Goal: Book appointment/travel/reservation

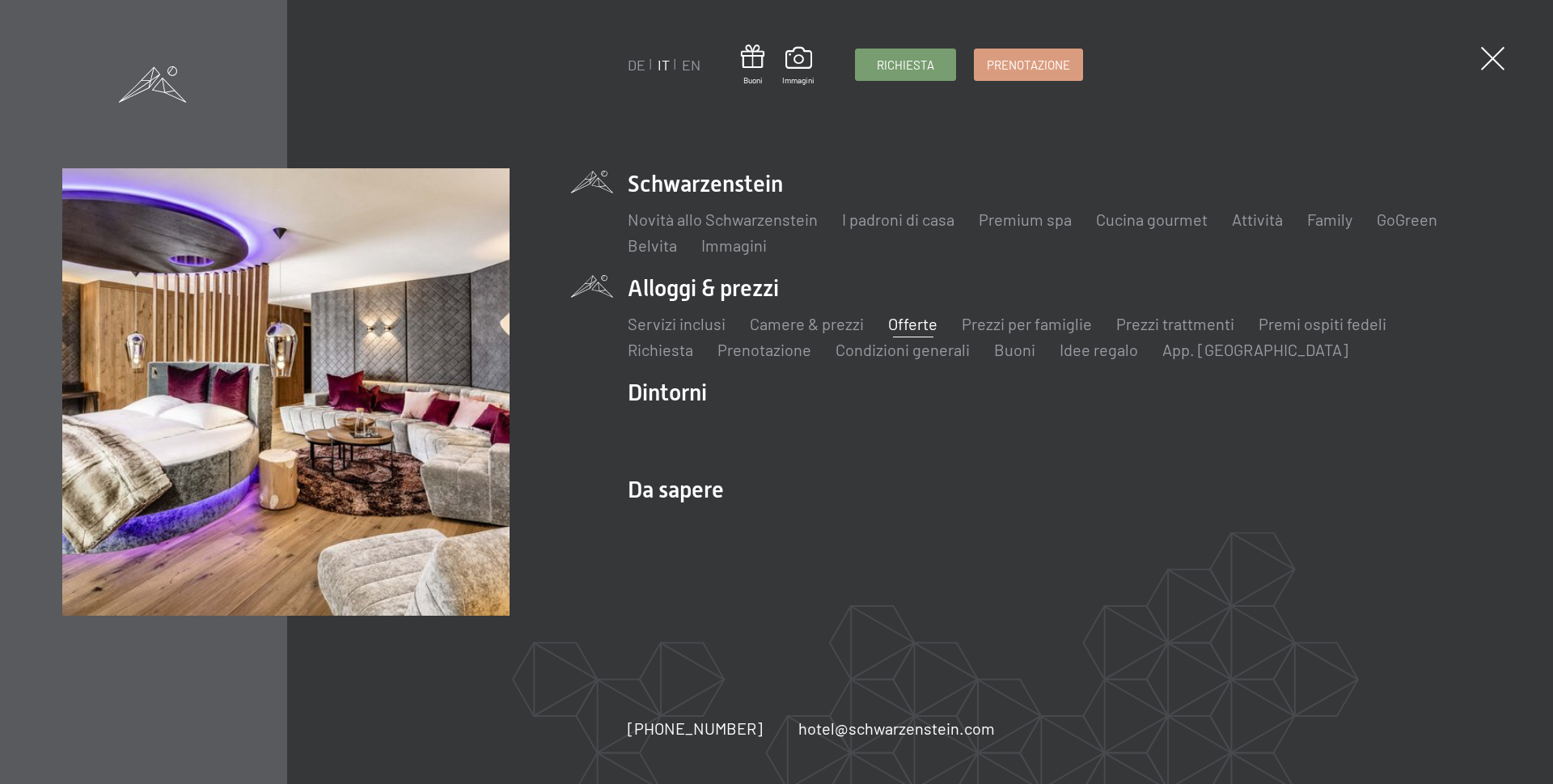
click at [932, 323] on link "Offerte" at bounding box center [913, 323] width 49 height 20
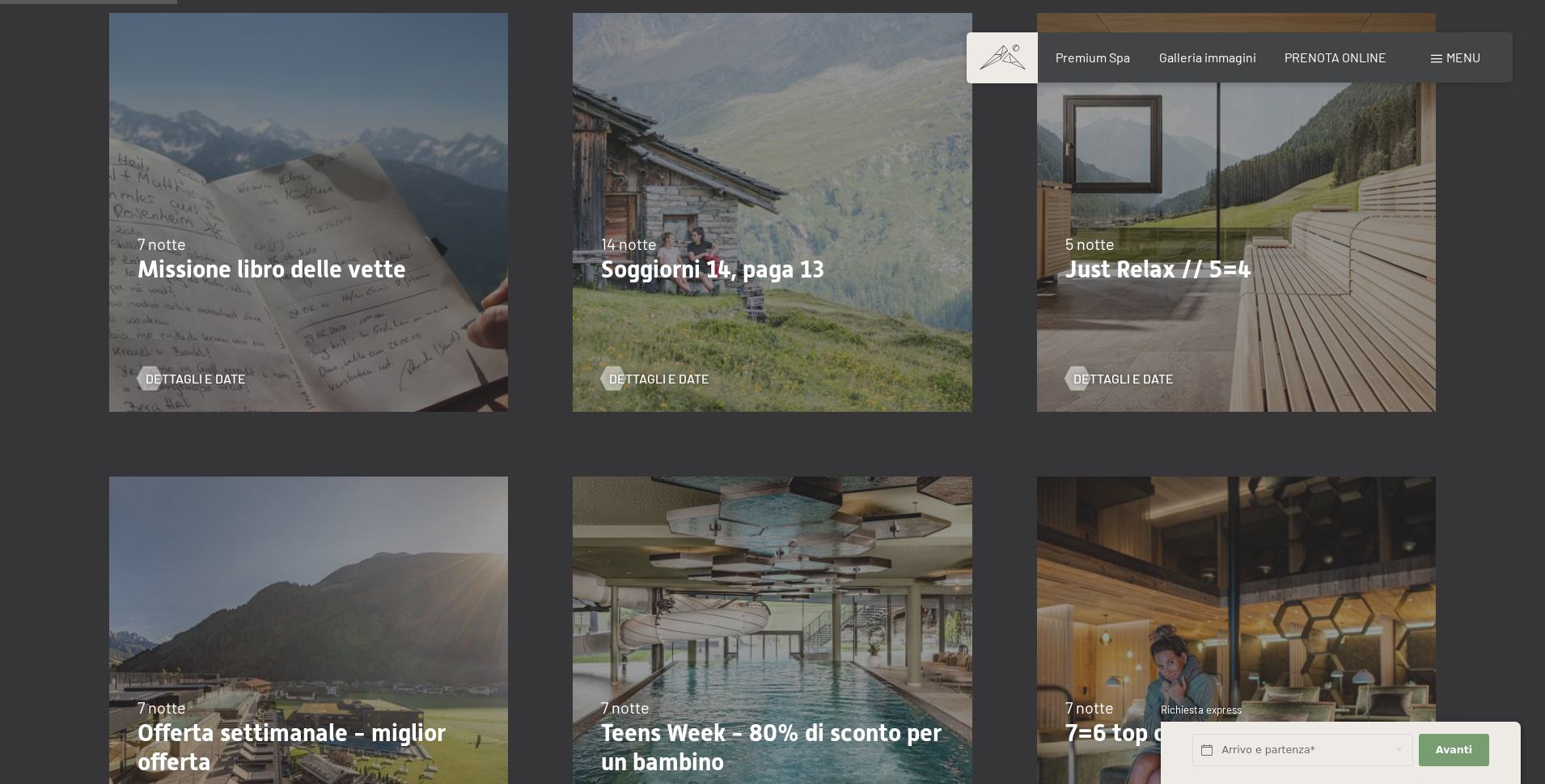
scroll to position [485, 0]
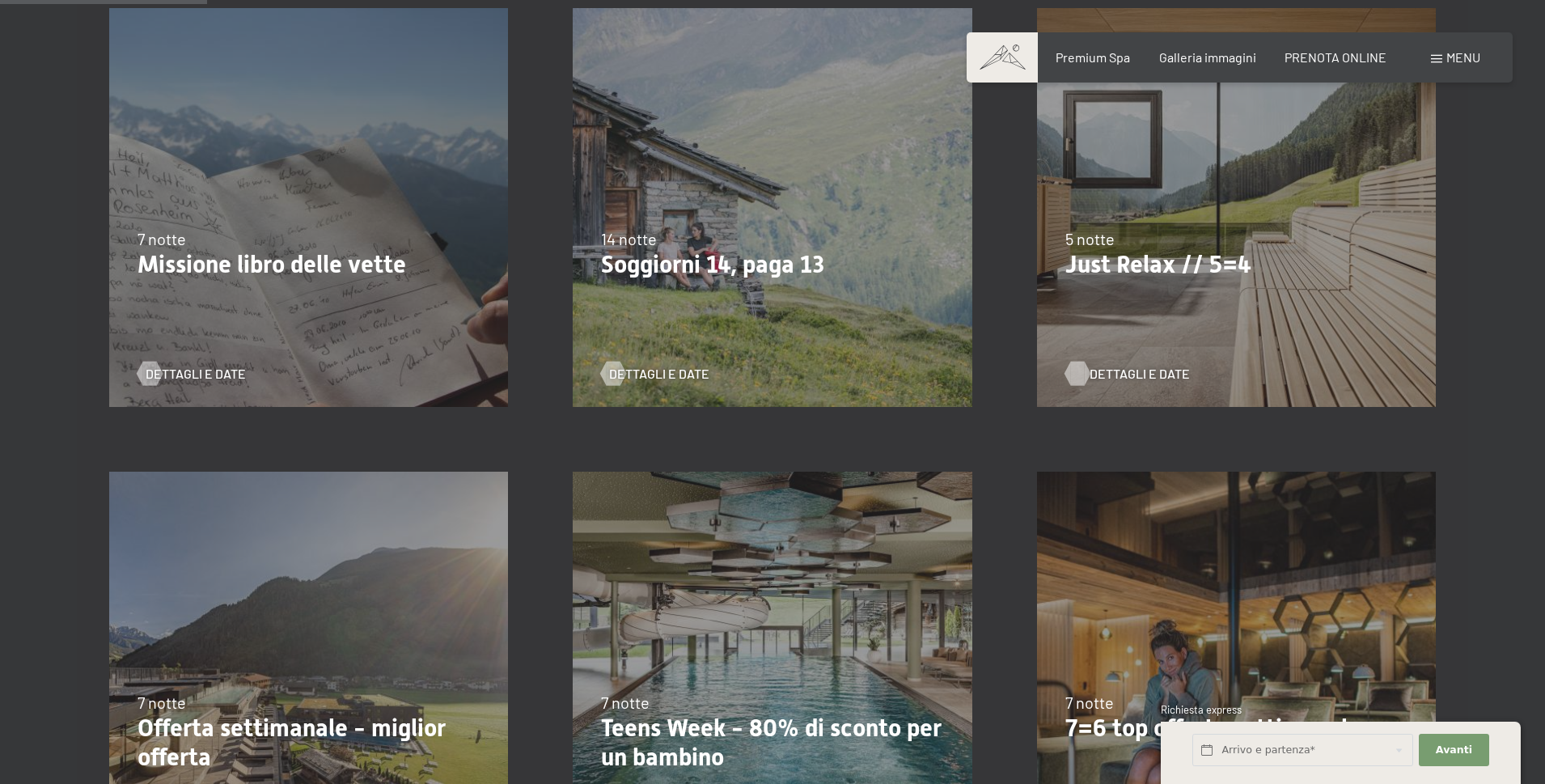
click at [1116, 375] on span "Dettagli e Date" at bounding box center [1140, 374] width 100 height 18
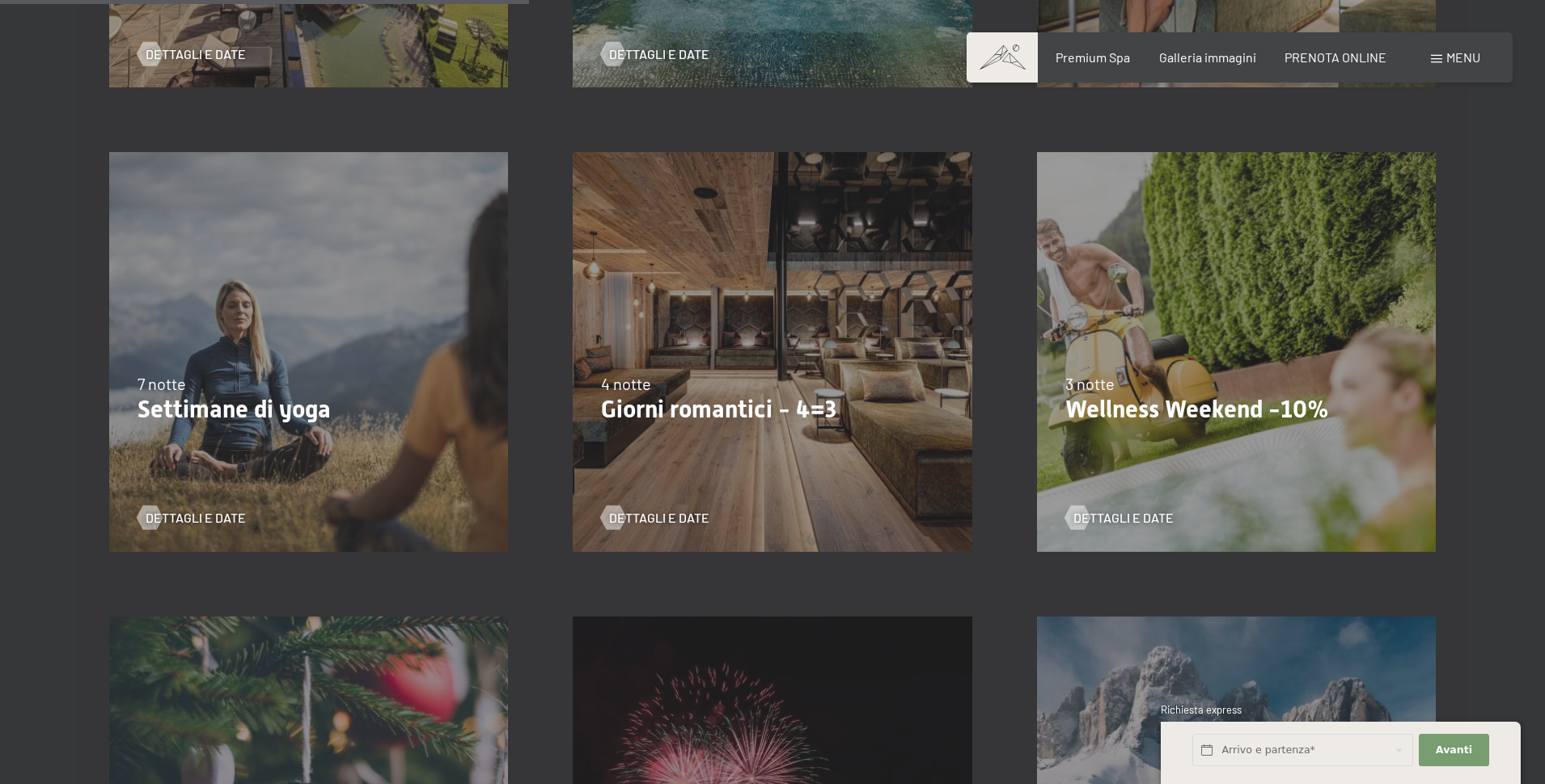
scroll to position [1294, 0]
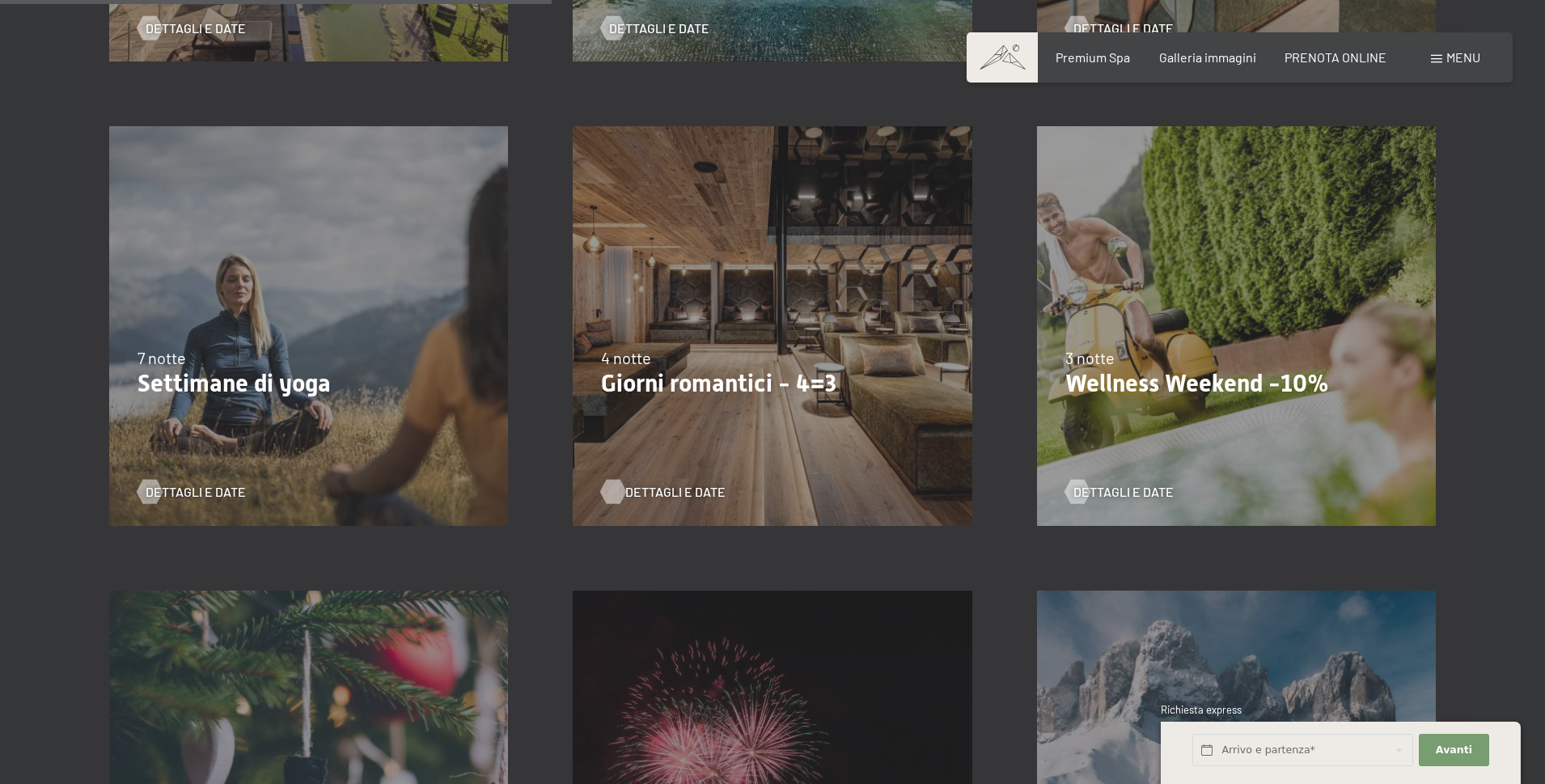
click at [649, 489] on span "Dettagli e Date" at bounding box center [676, 492] width 100 height 18
click at [1128, 496] on span "Dettagli e Date" at bounding box center [1140, 492] width 100 height 18
click at [182, 492] on span "Dettagli e Date" at bounding box center [212, 492] width 100 height 18
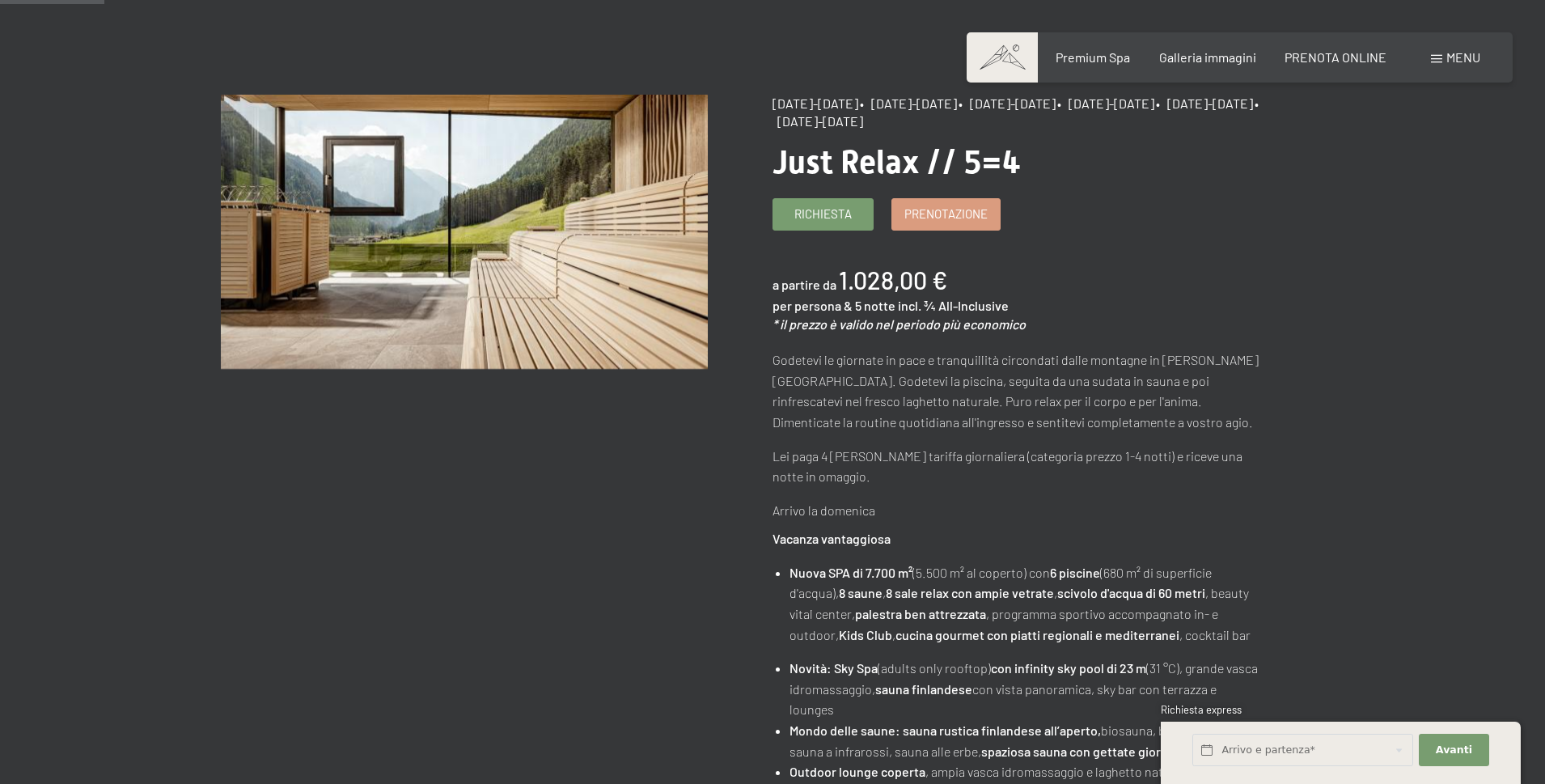
scroll to position [162, 0]
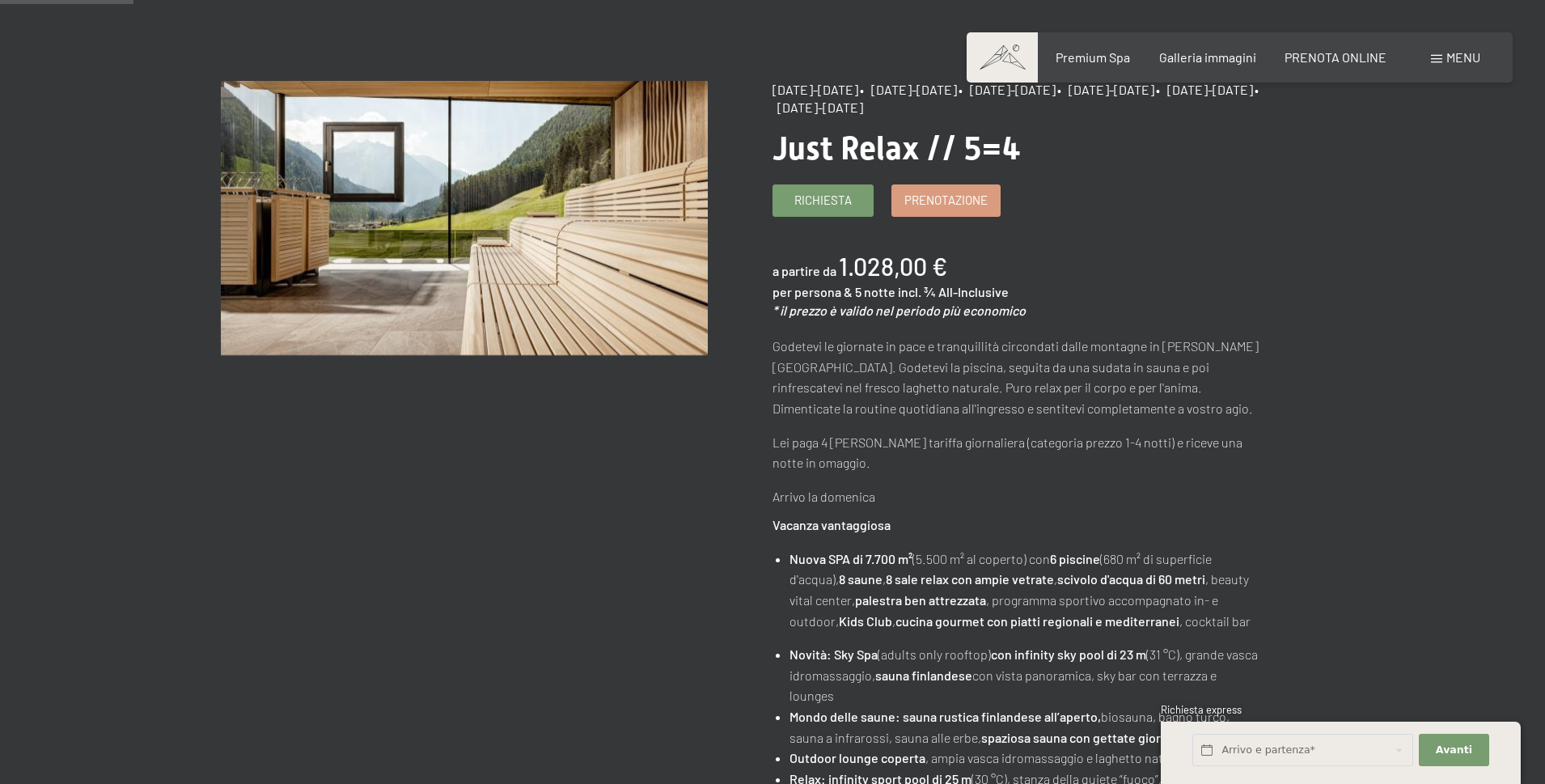
click at [1075, 284] on div "a partire da 1.028,00 € per persona & 5 notte incl. ¾ All-Inclusive * il prezzo…" at bounding box center [1017, 284] width 488 height 70
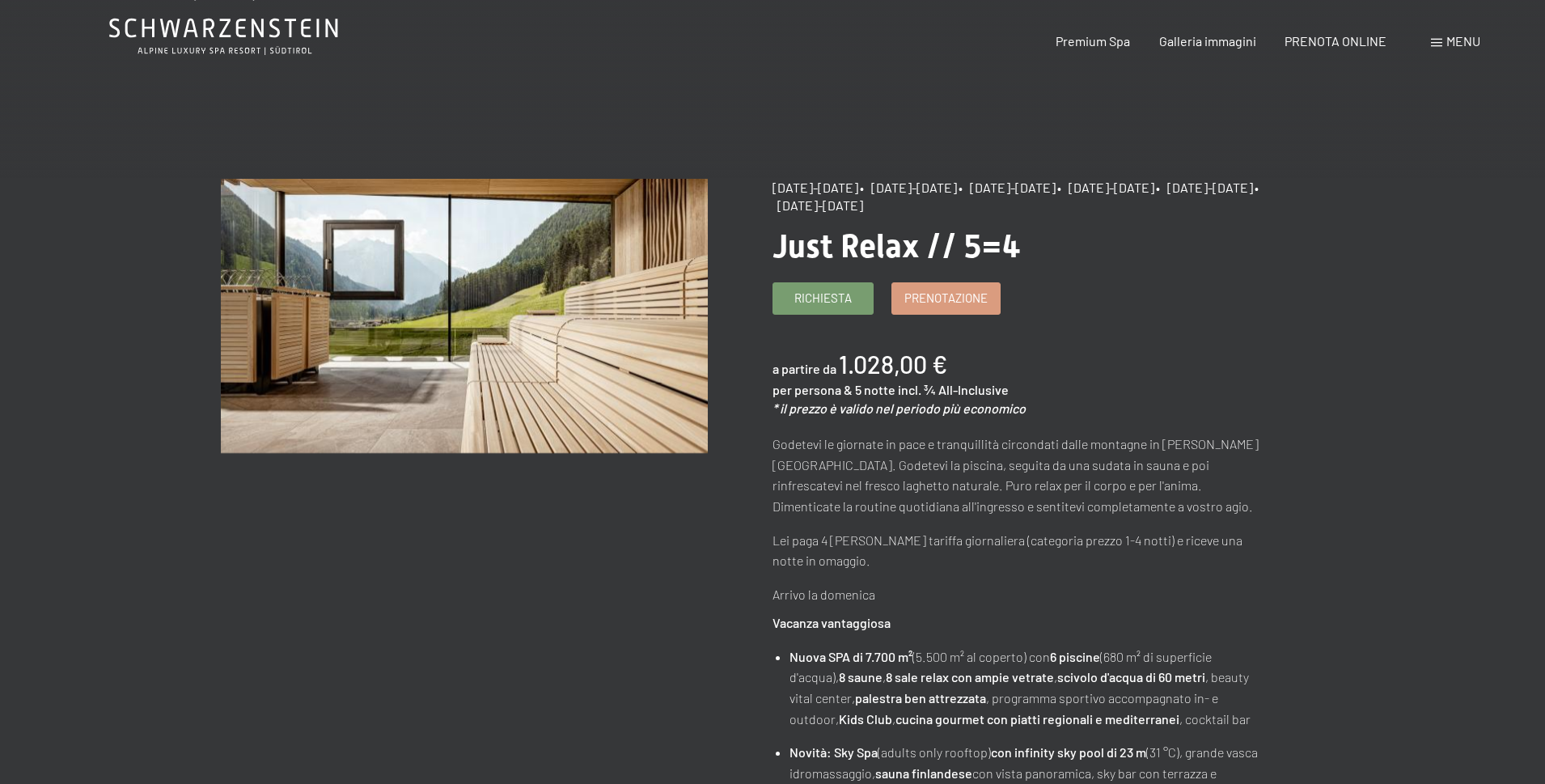
scroll to position [0, 0]
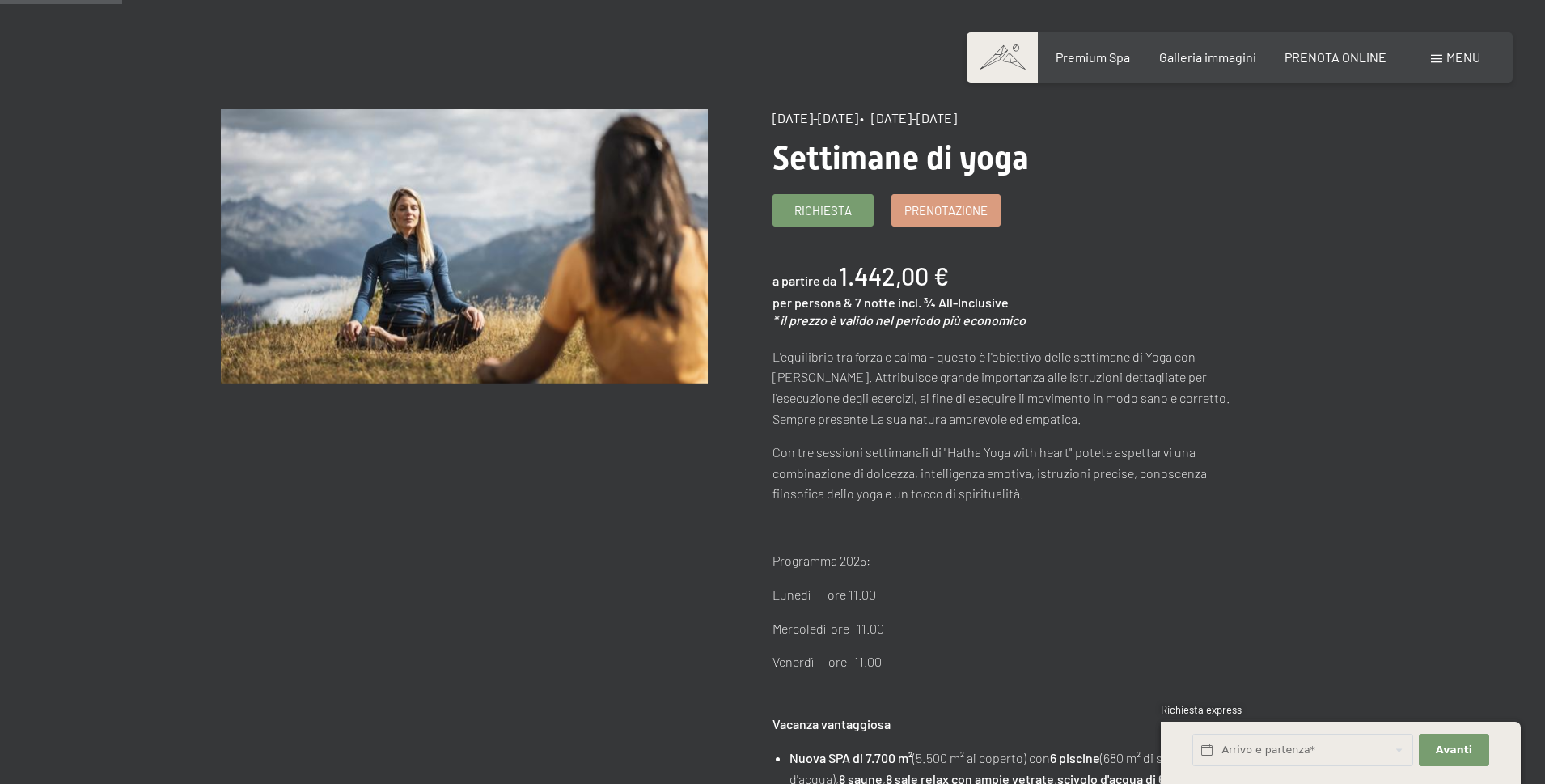
scroll to position [162, 0]
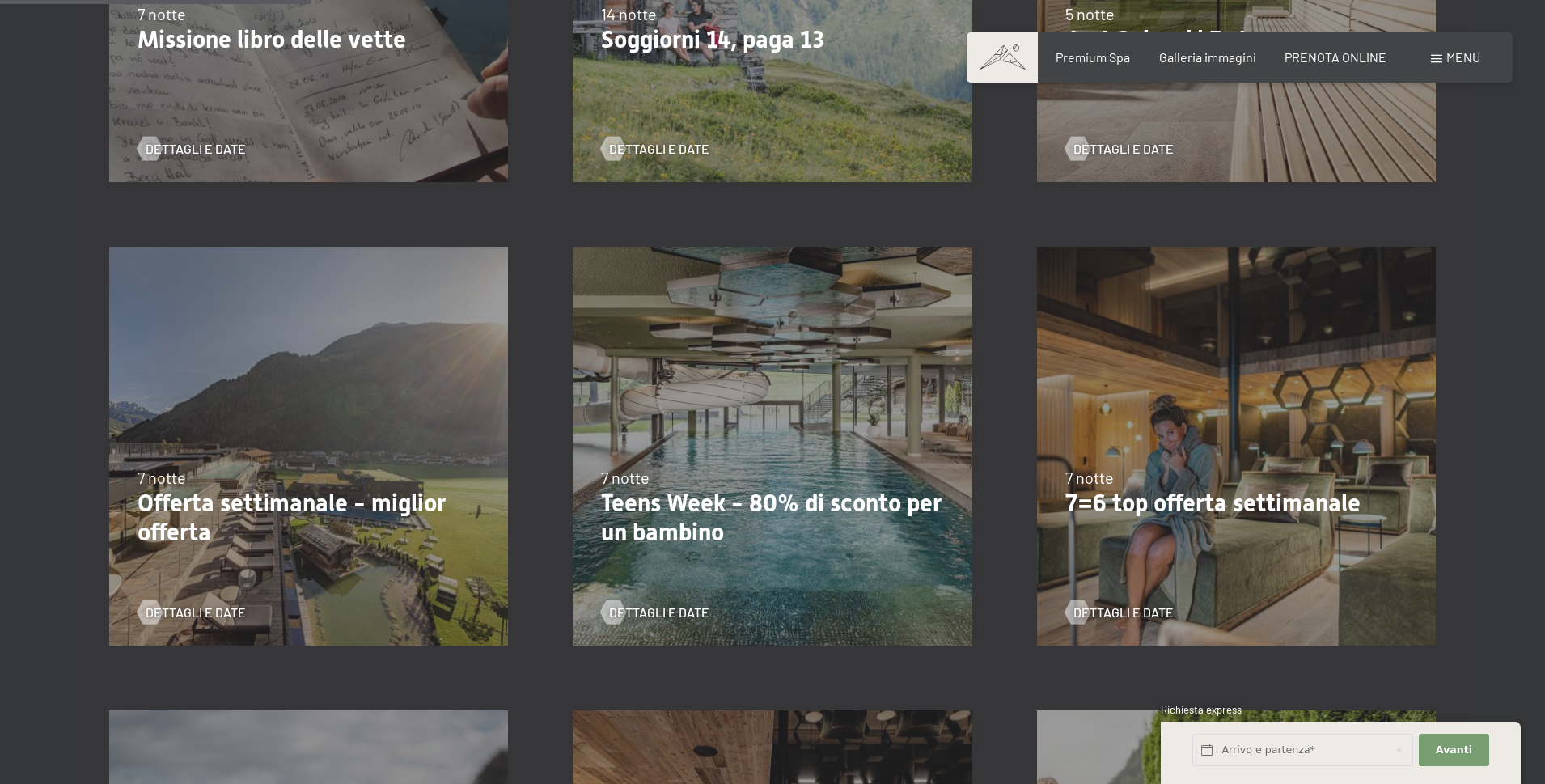
scroll to position [728, 0]
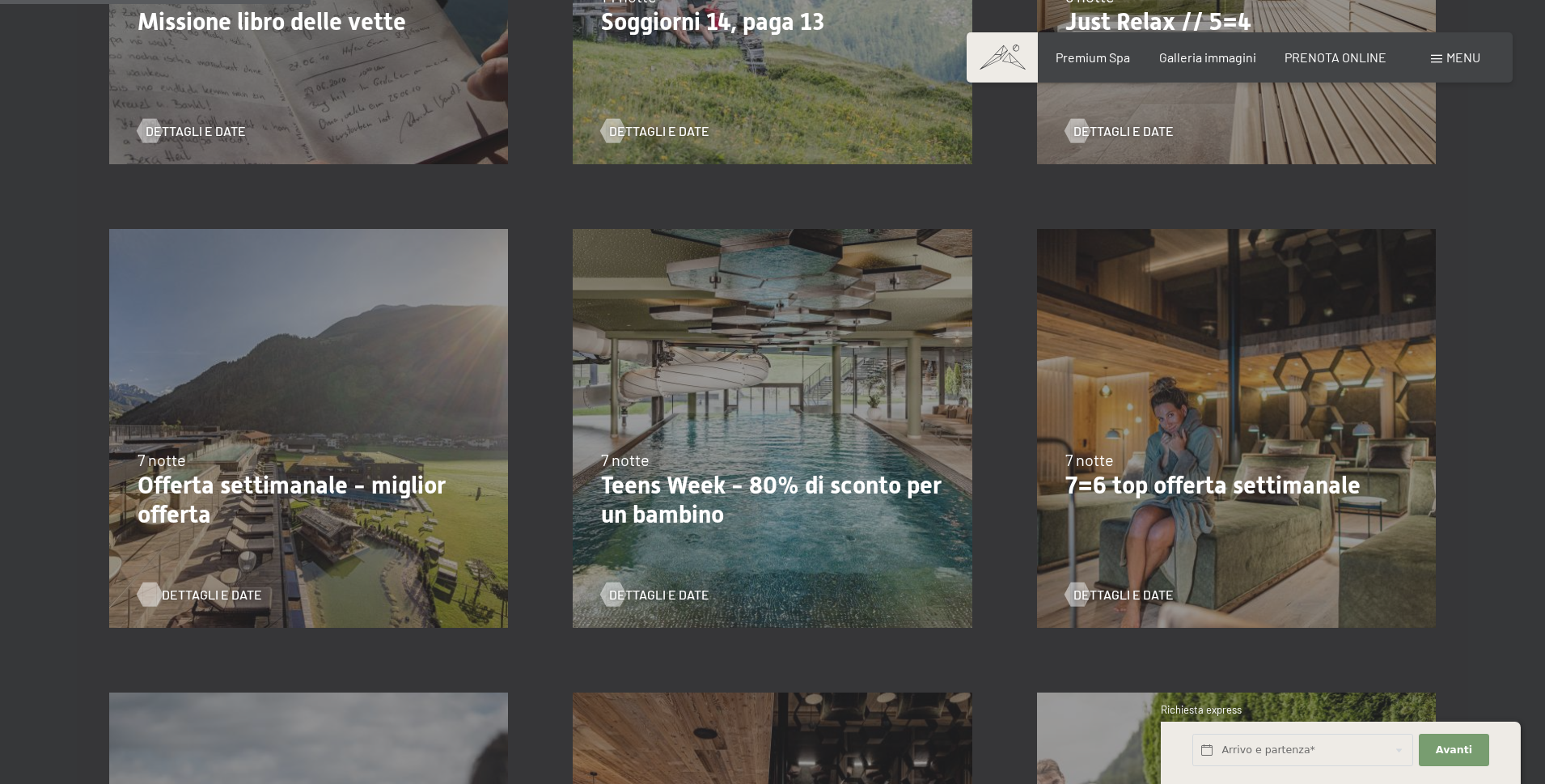
click at [226, 600] on span "Dettagli e Date" at bounding box center [212, 594] width 100 height 18
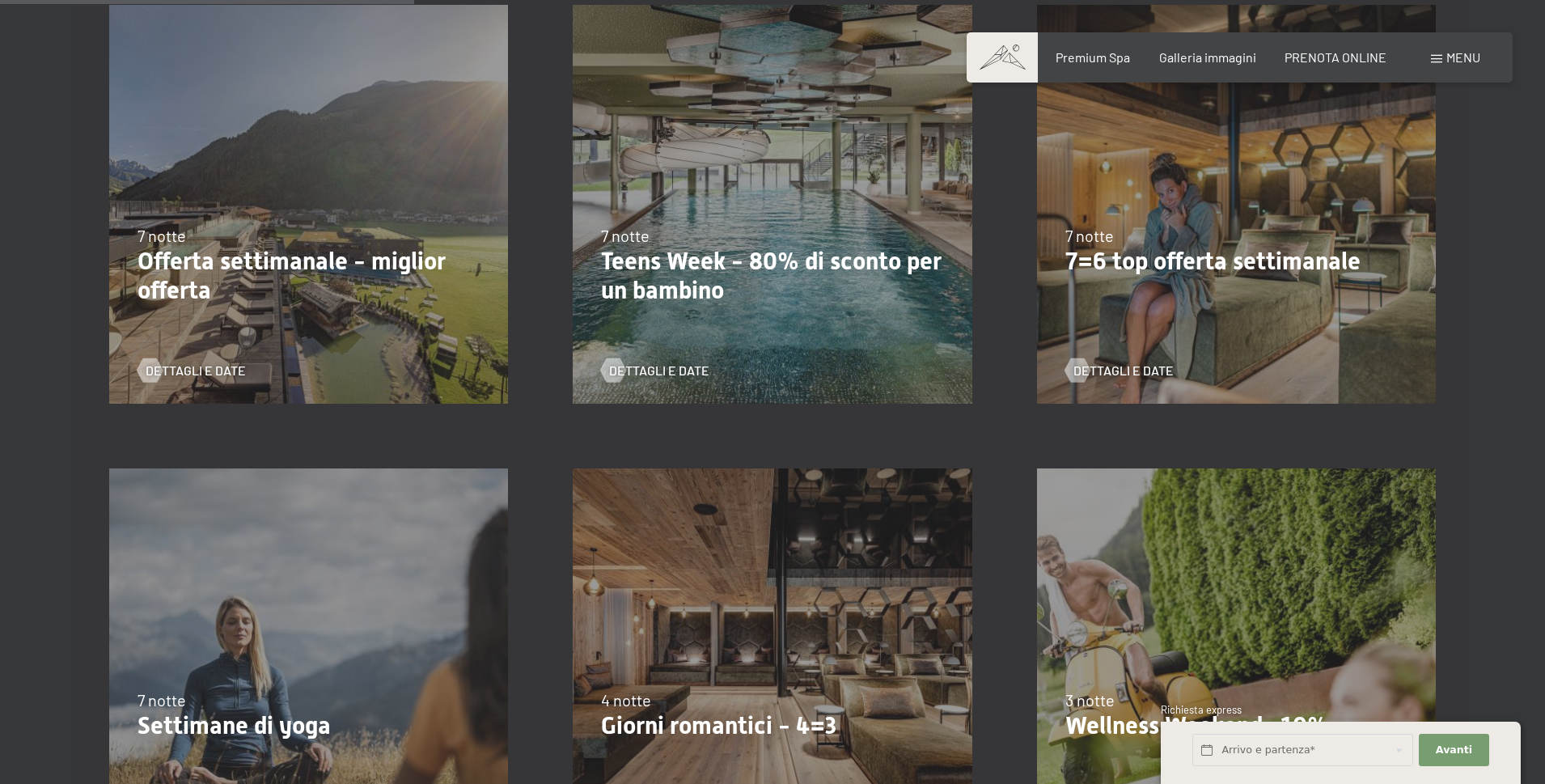
scroll to position [970, 0]
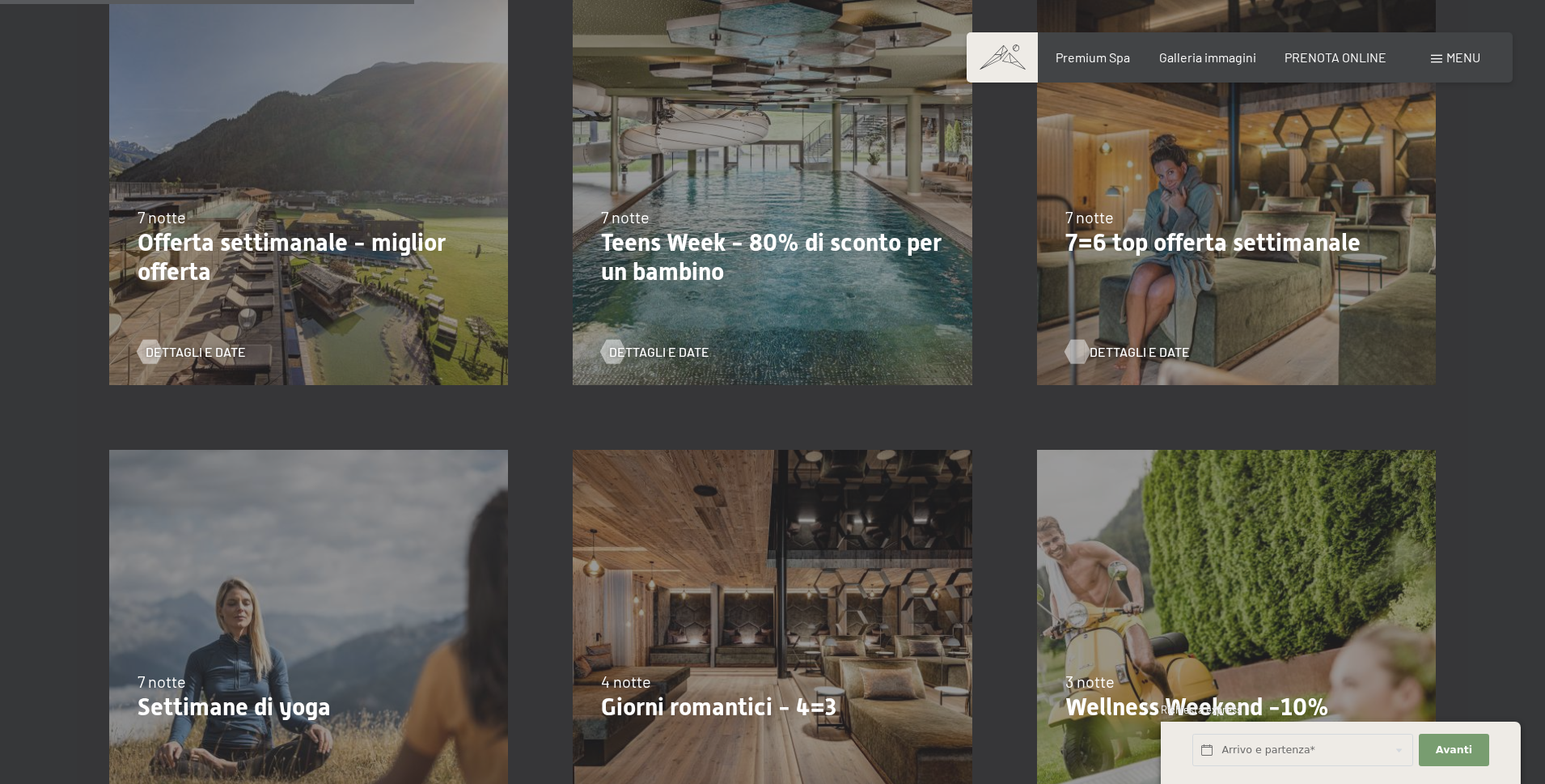
click at [1142, 355] on span "Dettagli e Date" at bounding box center [1140, 352] width 100 height 18
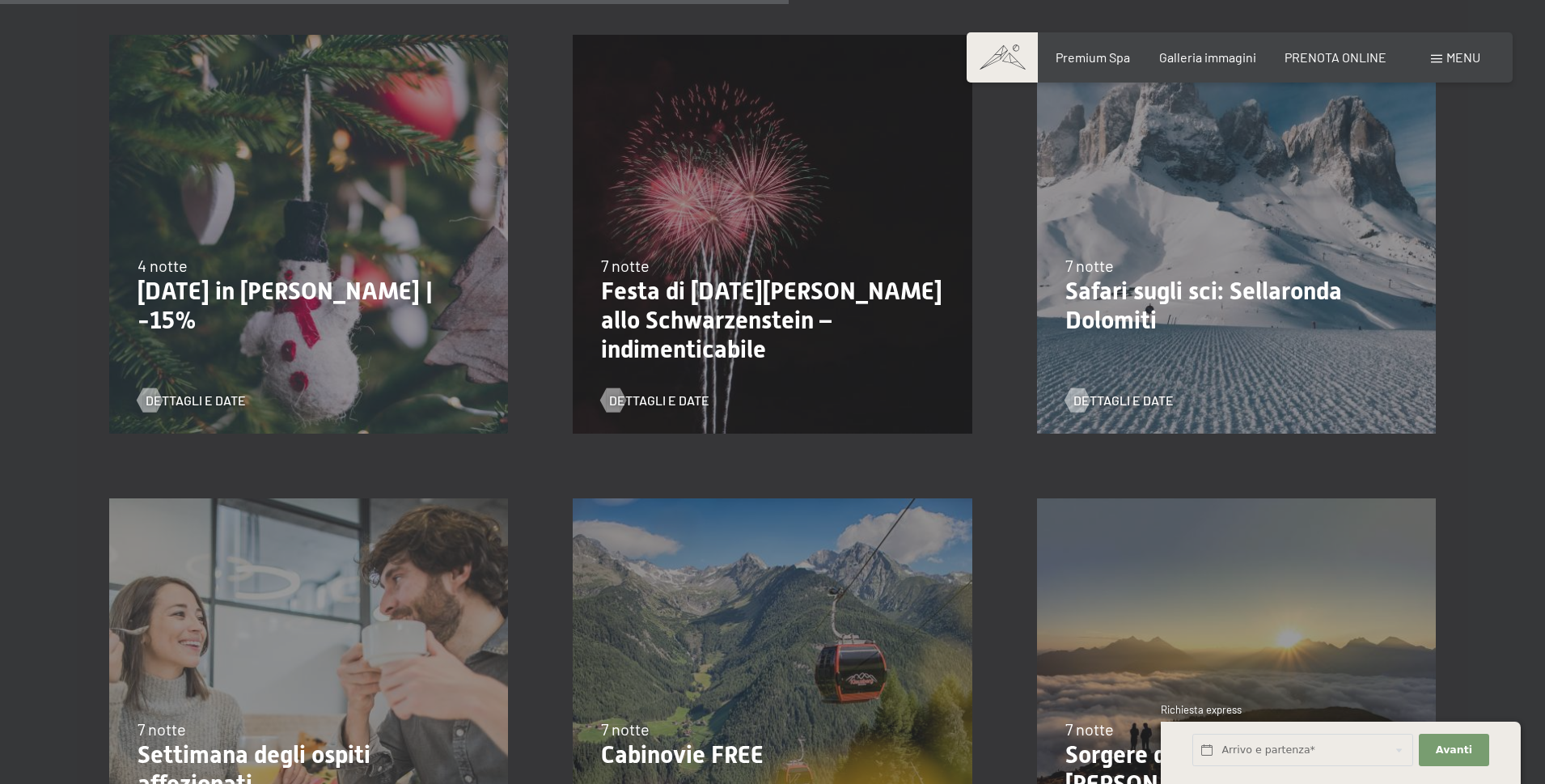
scroll to position [1860, 0]
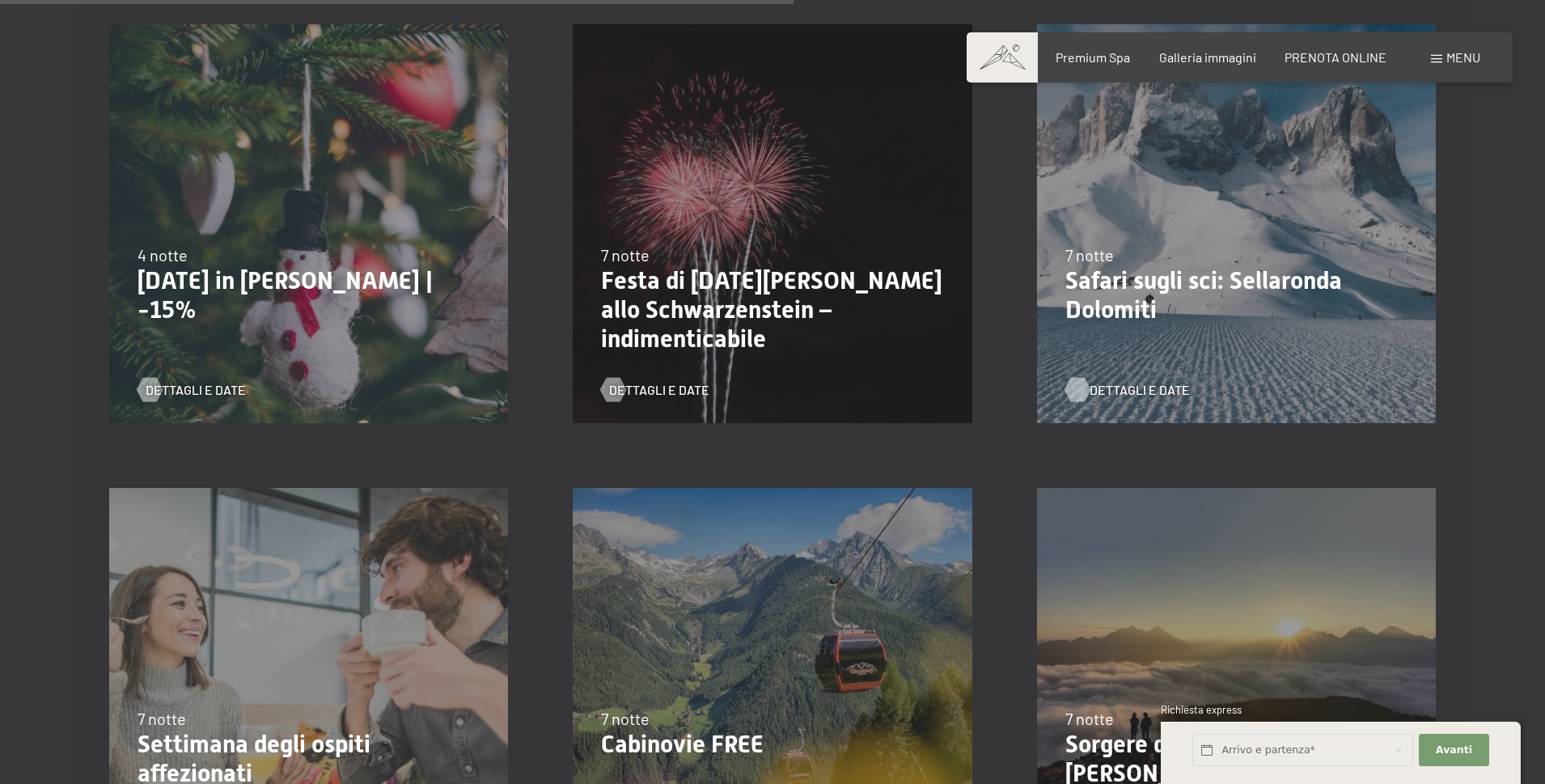
click at [1131, 392] on span "Dettagli e Date" at bounding box center [1140, 390] width 100 height 18
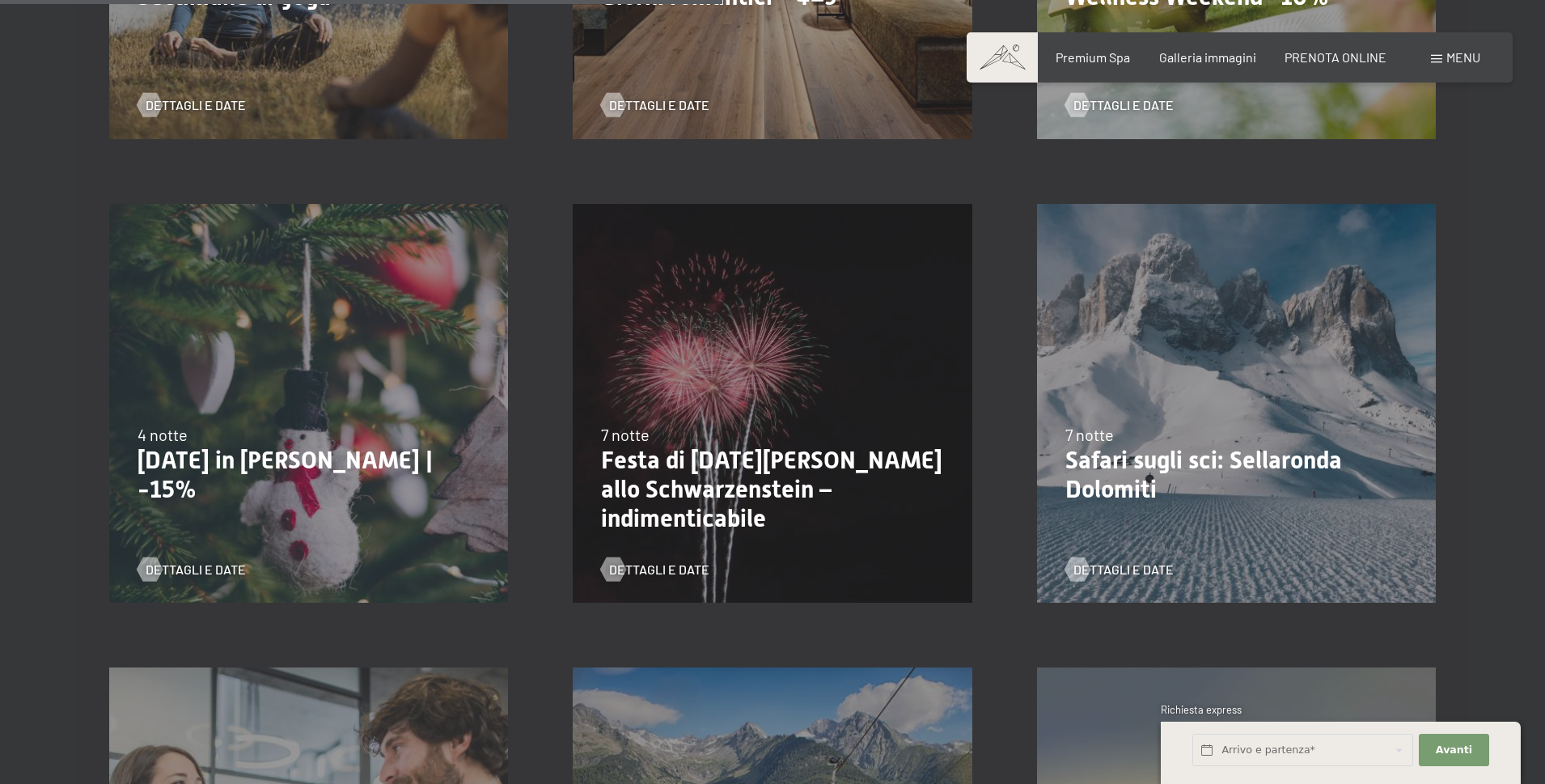
scroll to position [1699, 0]
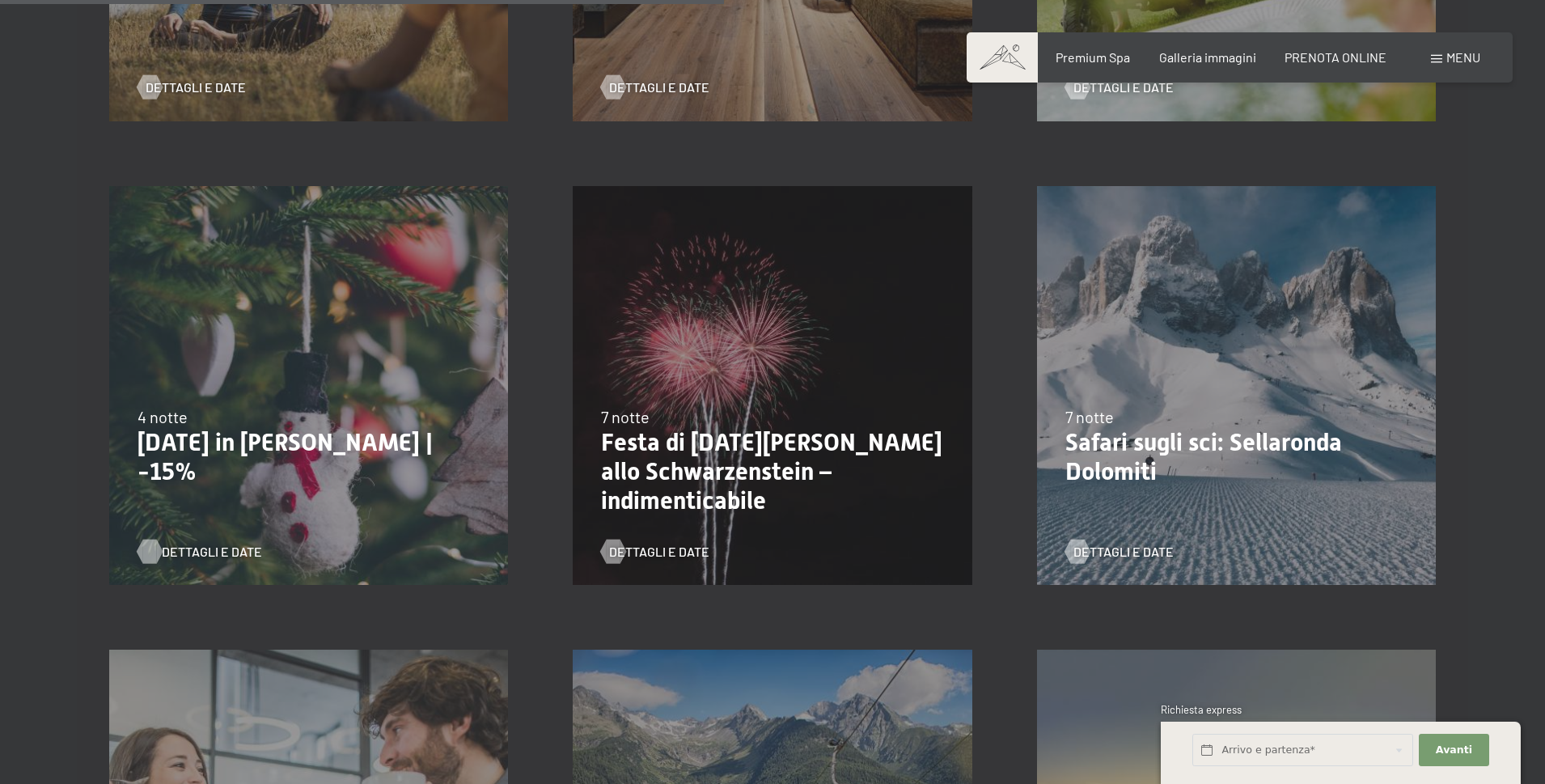
click at [211, 554] on span "Dettagli e Date" at bounding box center [212, 551] width 100 height 18
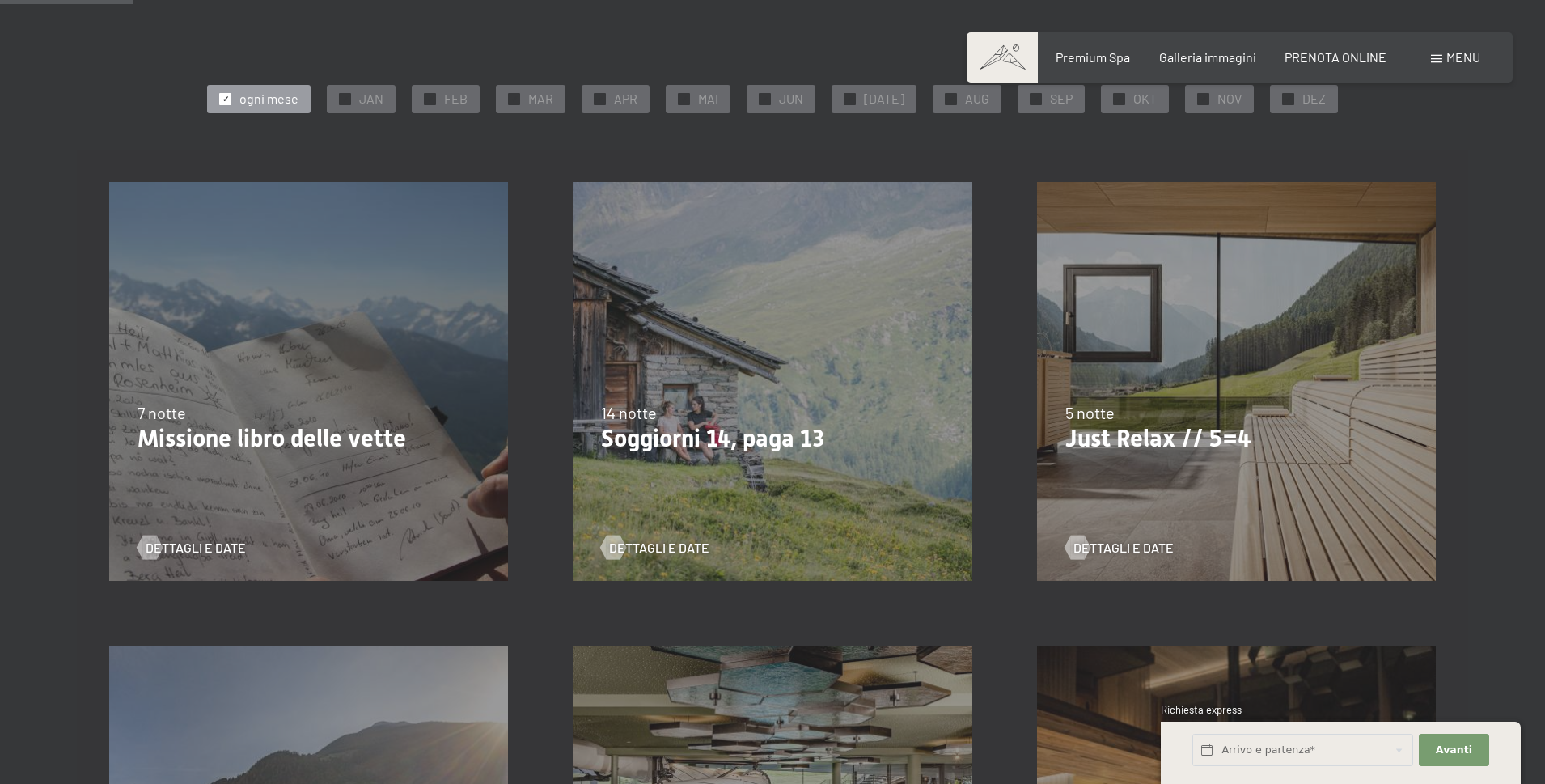
scroll to position [405, 0]
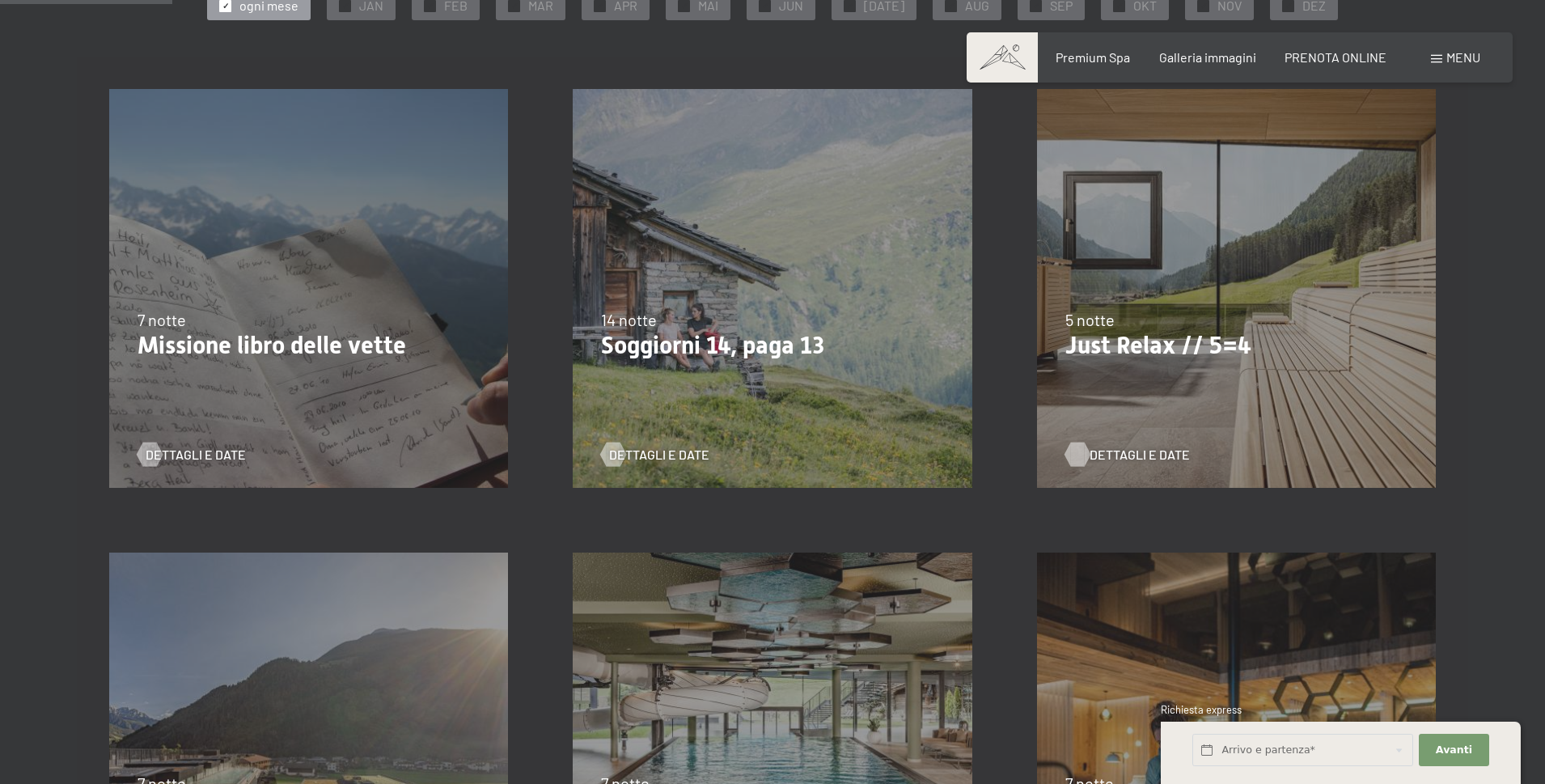
click at [1104, 452] on span "Dettagli e Date" at bounding box center [1140, 454] width 100 height 18
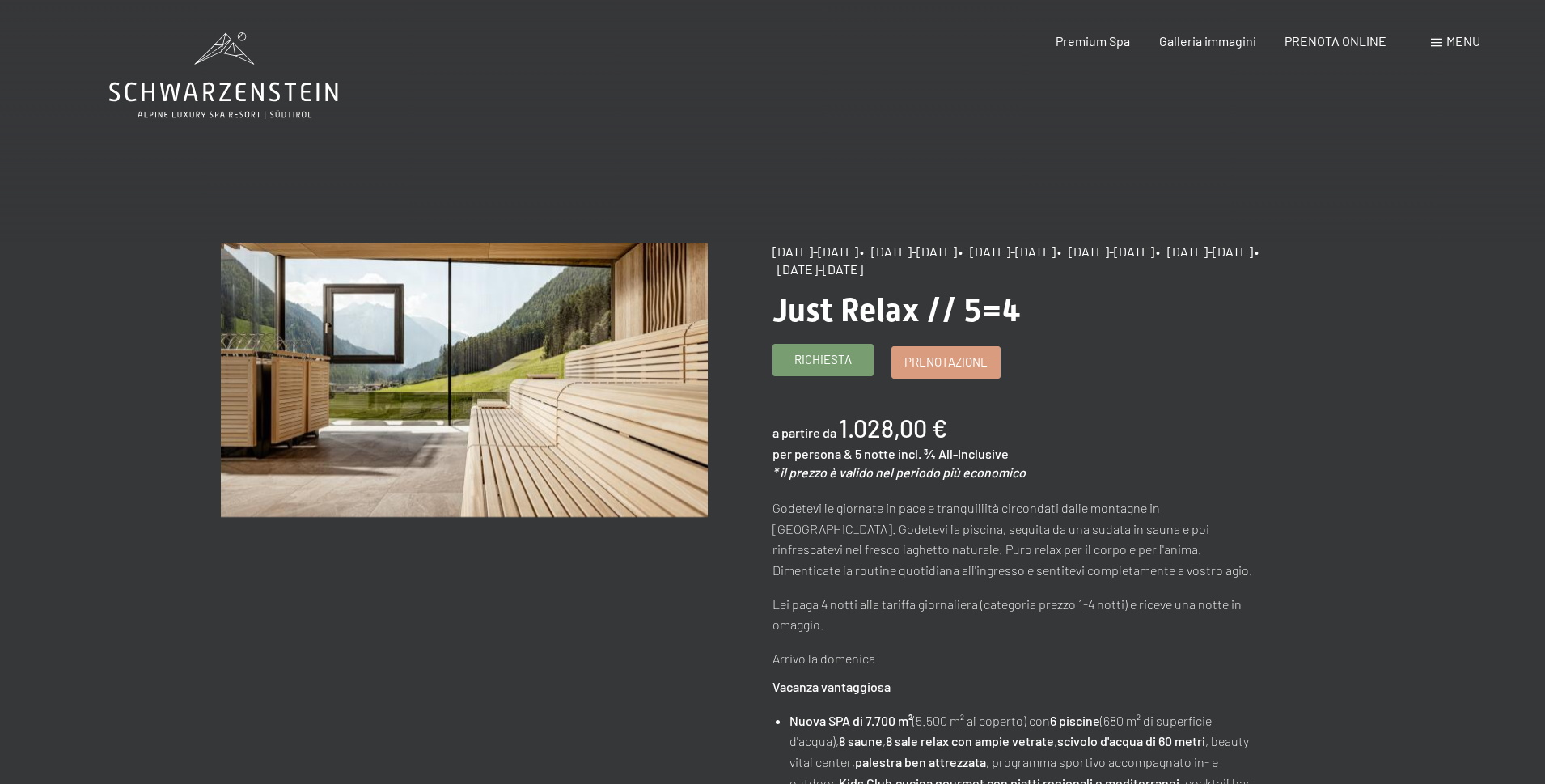
click at [825, 364] on span "Richiesta" at bounding box center [823, 359] width 58 height 17
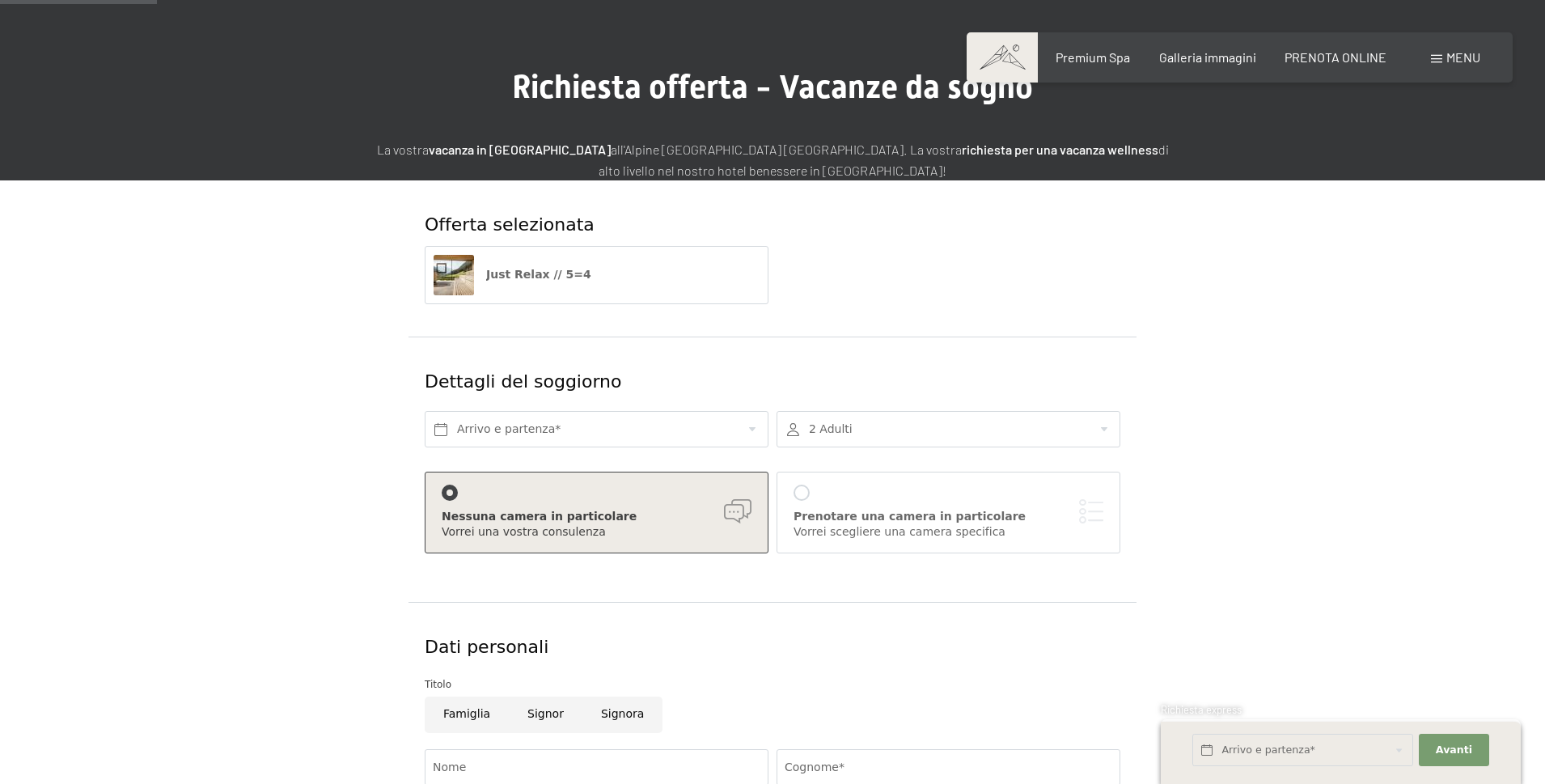
scroll to position [162, 0]
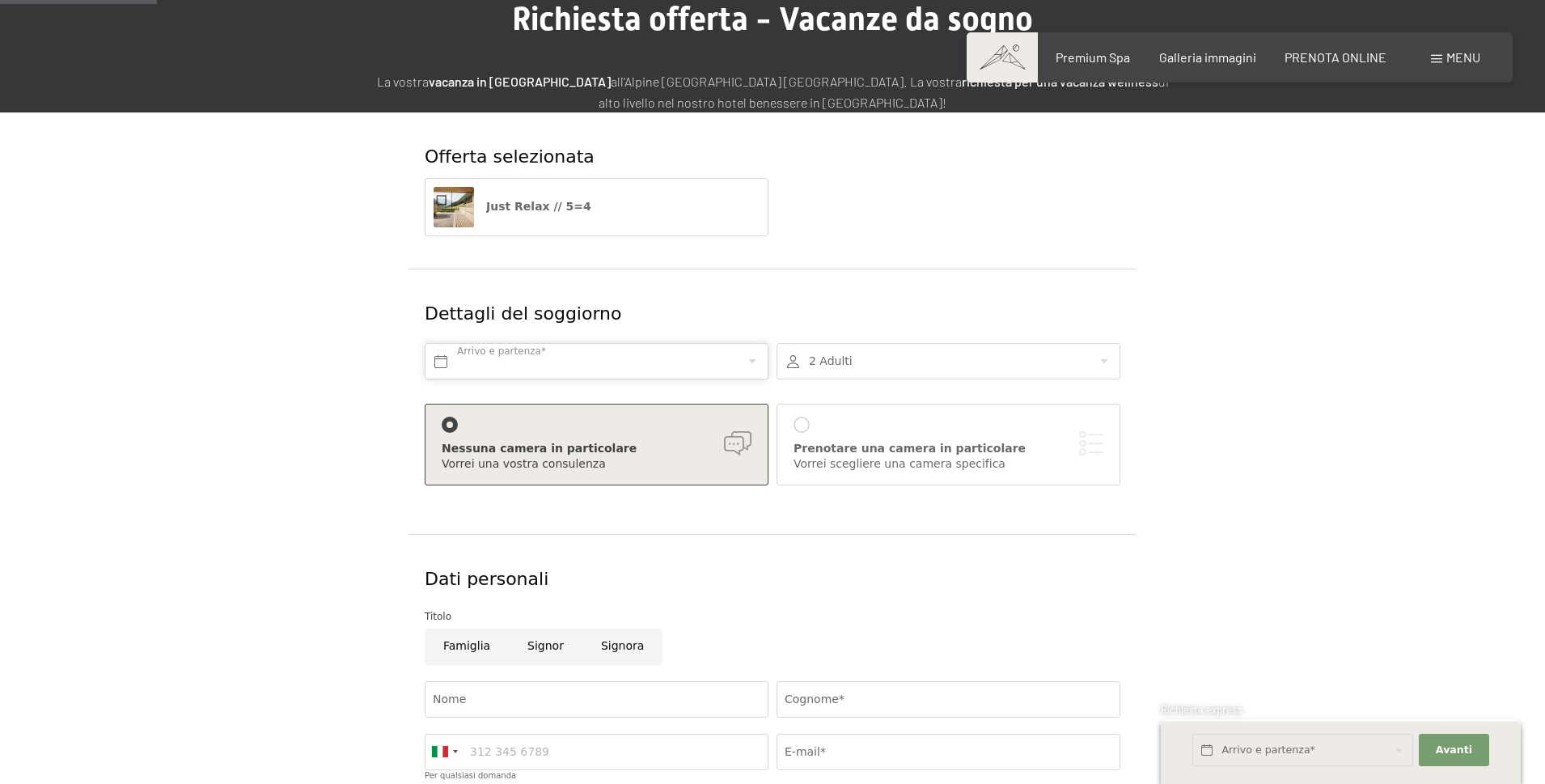
click at [584, 355] on input "text" at bounding box center [596, 361] width 343 height 36
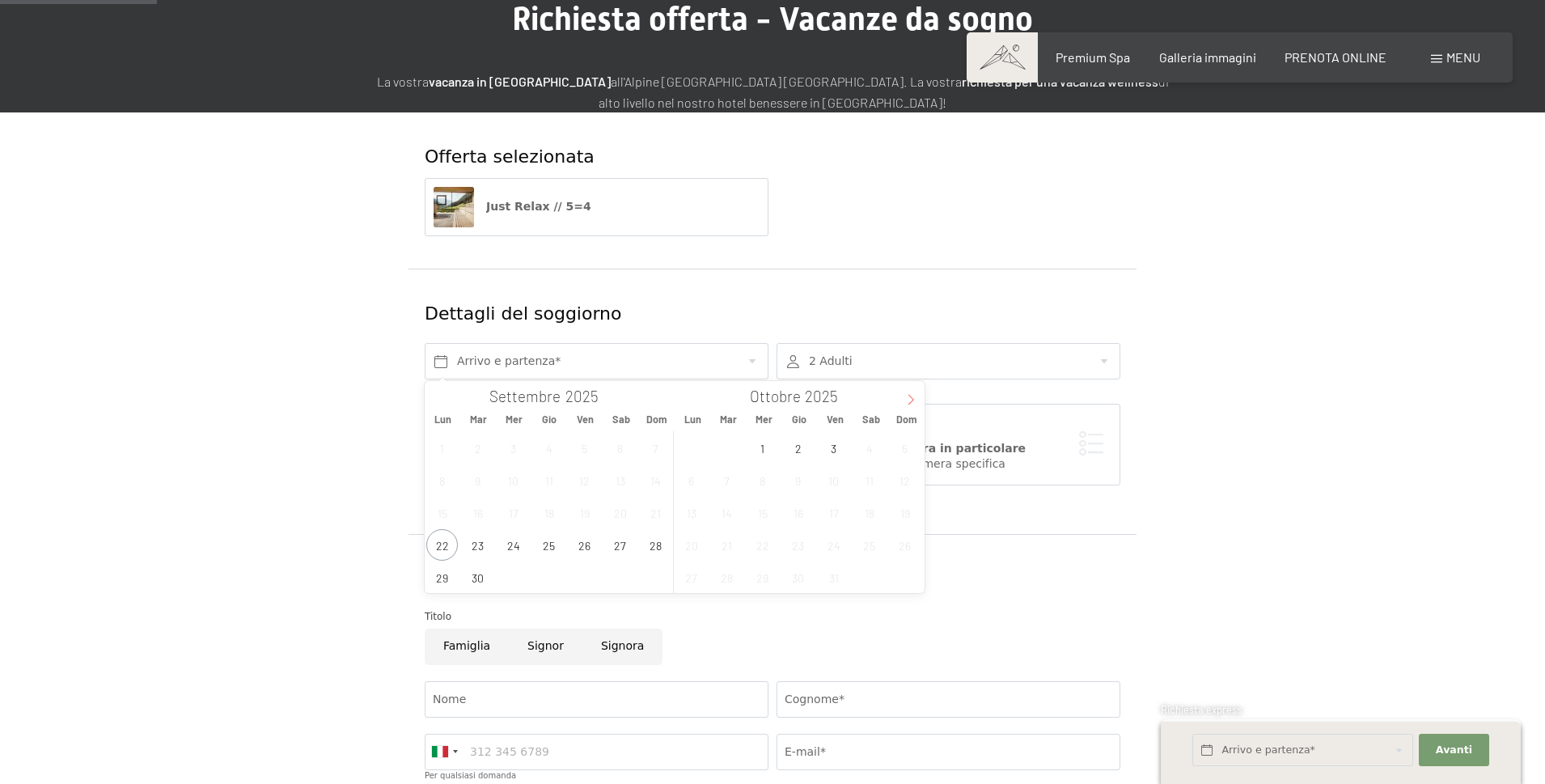
click at [911, 399] on icon at bounding box center [911, 399] width 11 height 11
click at [692, 547] on span "22" at bounding box center [691, 544] width 31 height 31
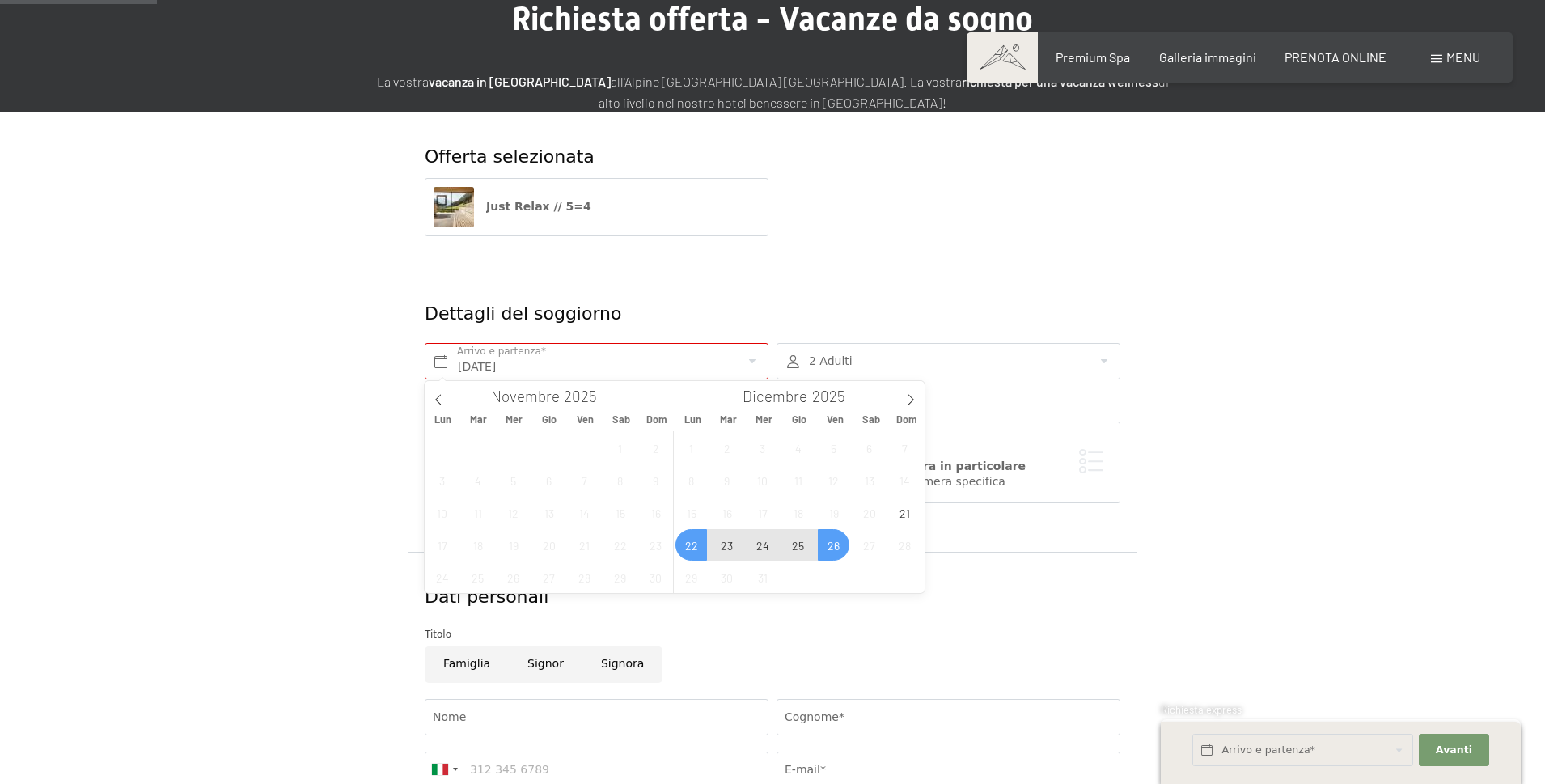
click at [834, 542] on span "26" at bounding box center [834, 544] width 31 height 31
type input "Lun. 22/12/2025 - Ven. 26/12/2025"
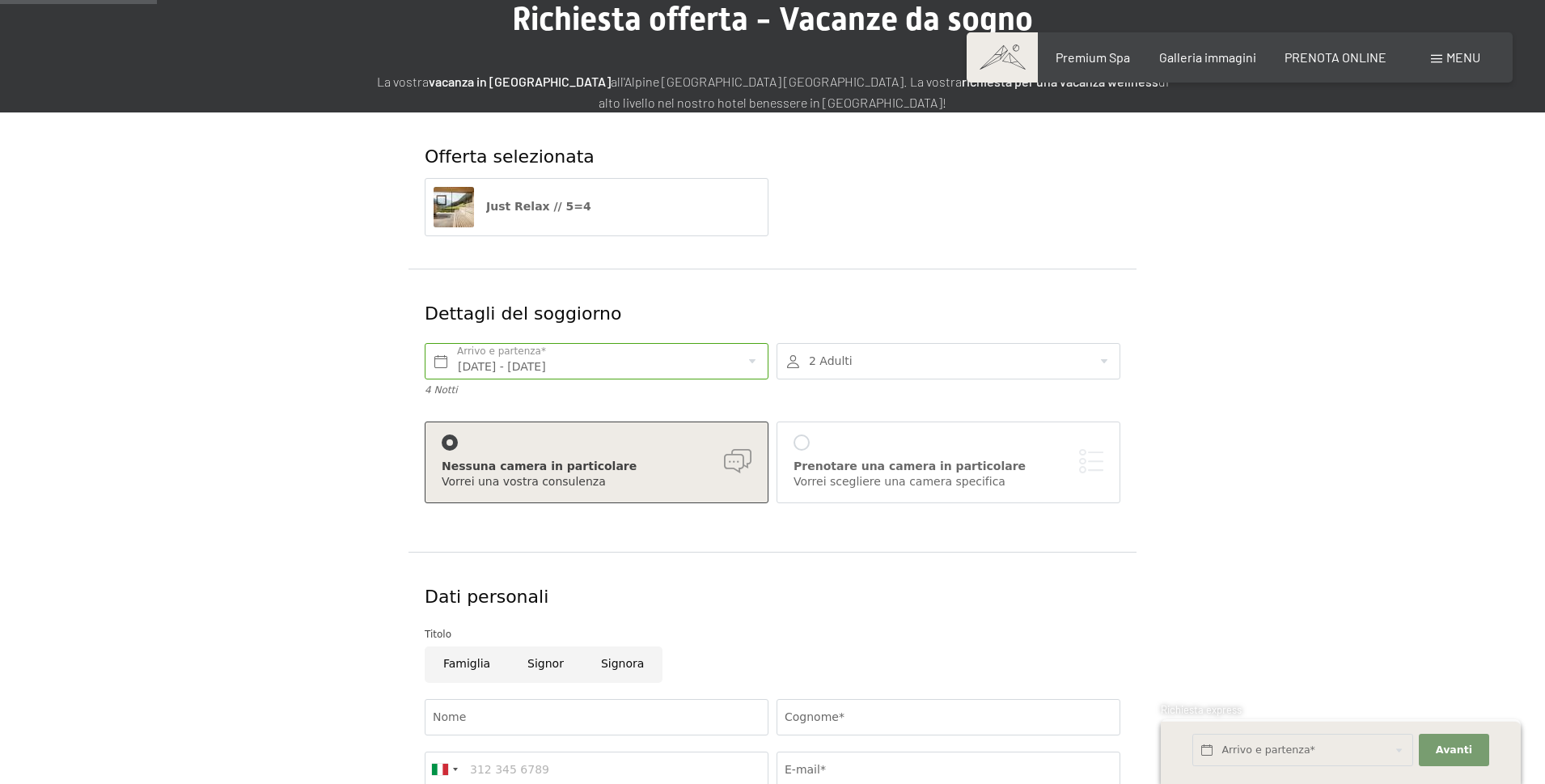
click at [1365, 461] on div "Offerta selezionata Just Relax // 5=4 Dettagli del soggiorno Lun. 22/12/2025 - …" at bounding box center [773, 596] width 1226 height 967
click at [894, 361] on div at bounding box center [948, 361] width 343 height 36
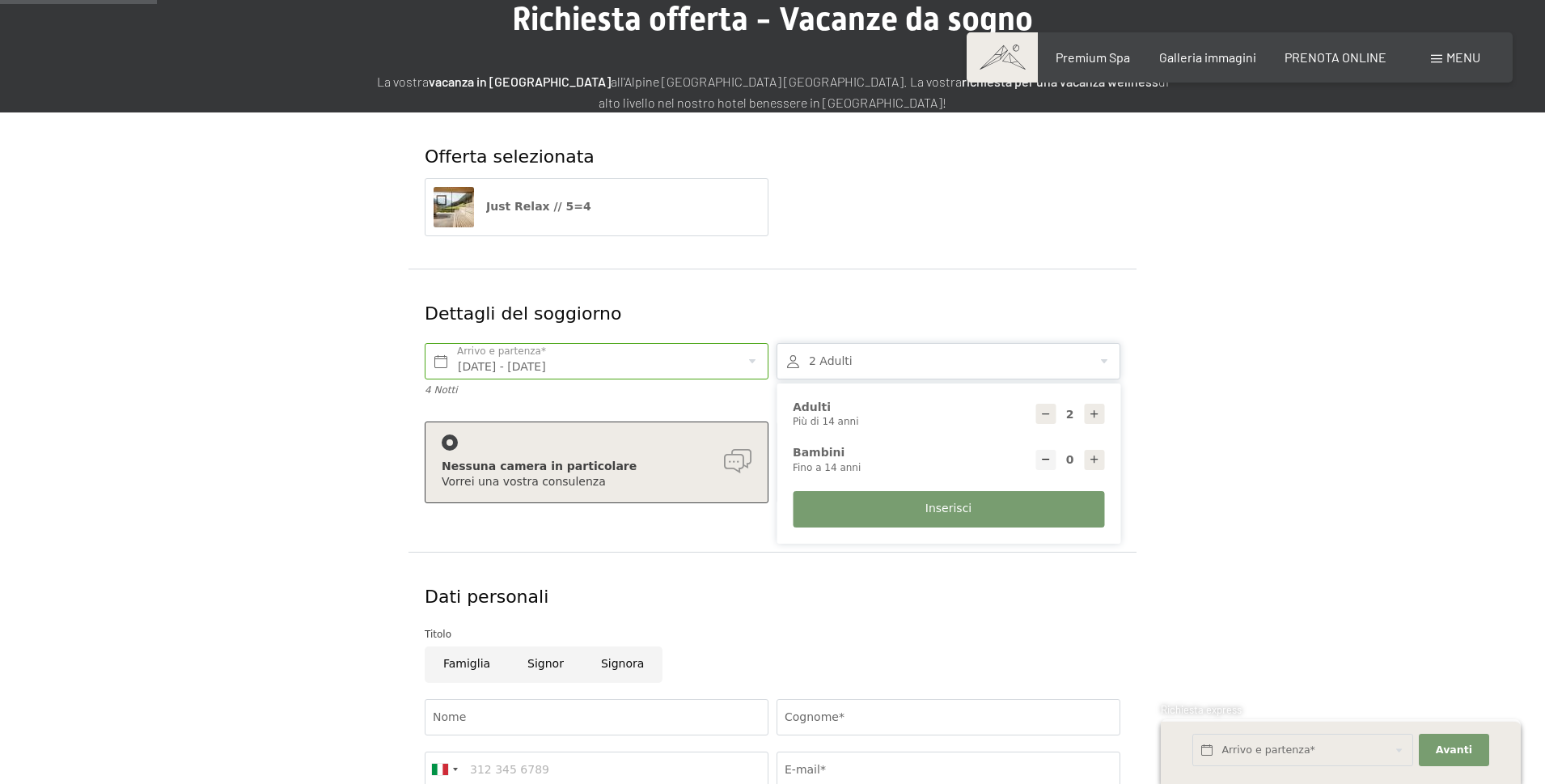
click at [1089, 416] on icon at bounding box center [1095, 414] width 11 height 11
type input "4"
click at [1301, 410] on form "Offerta selezionata Just Relax // 5=4 Dettagli del soggiorno Lun. 22/12/2025 - …" at bounding box center [772, 596] width 1104 height 967
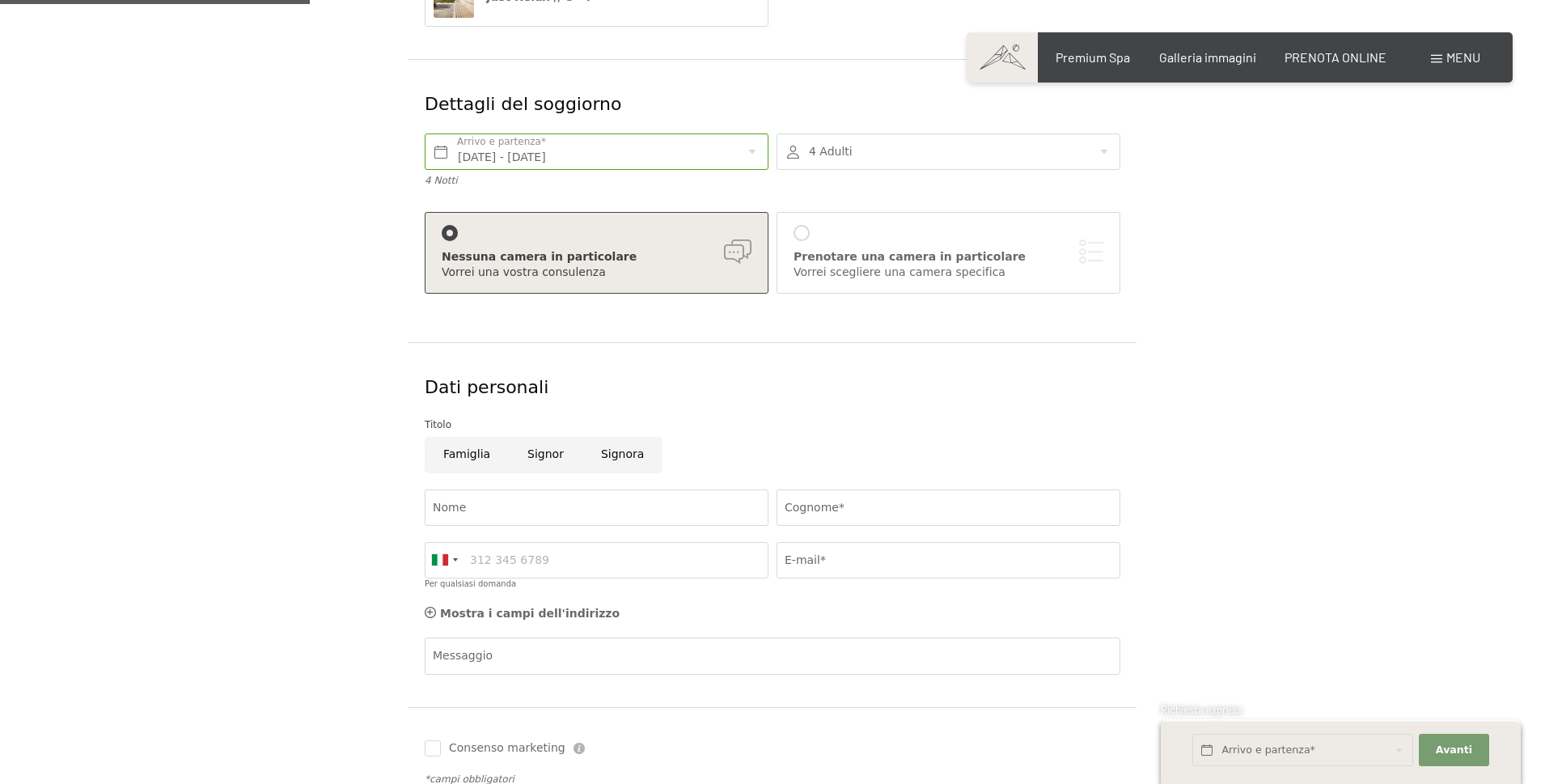
scroll to position [405, 0]
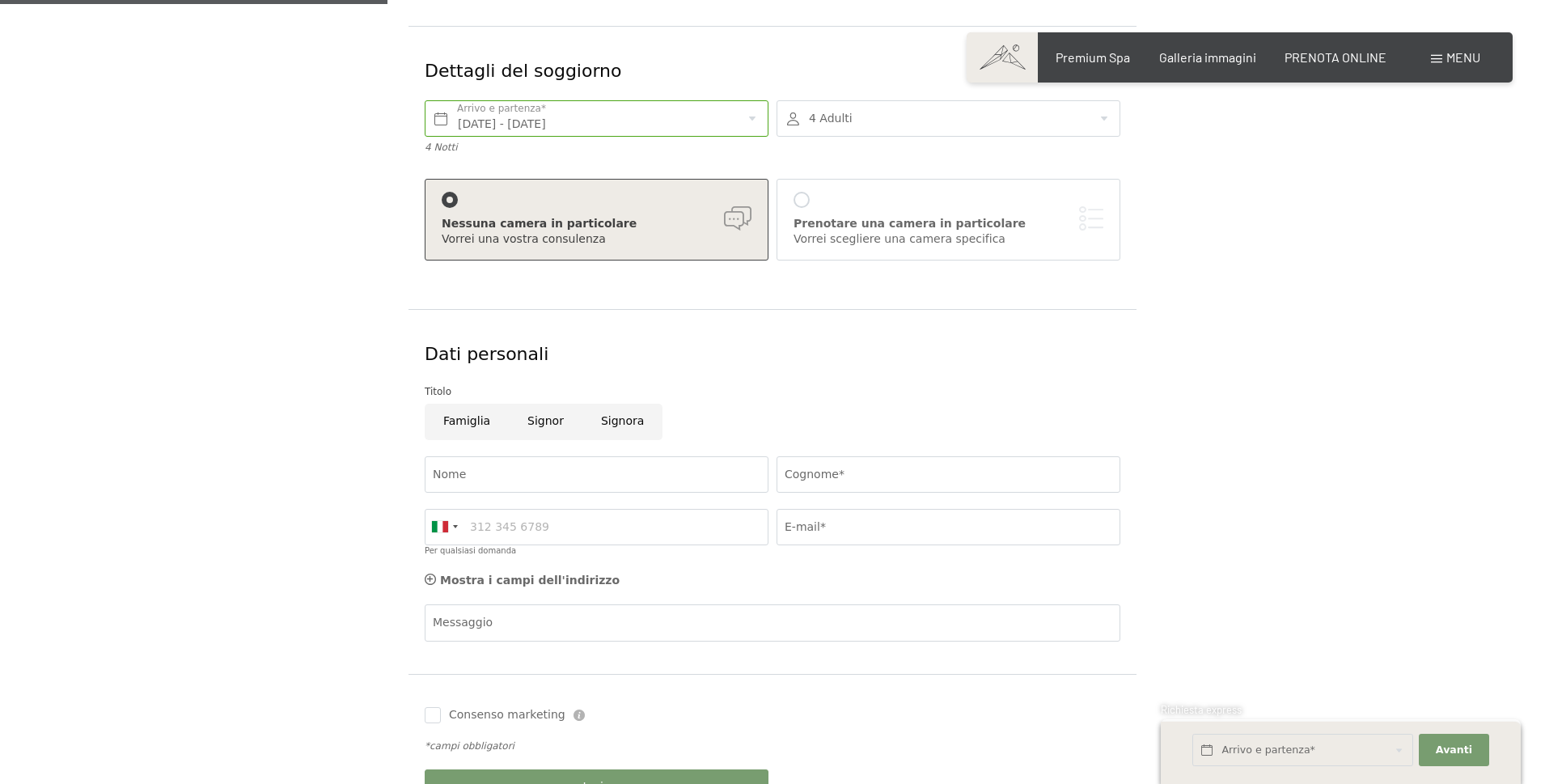
click at [453, 424] on input "Famiglia" at bounding box center [466, 422] width 84 height 36
radio input "true"
click at [463, 463] on input "Nome" at bounding box center [596, 474] width 343 height 36
type input "Federico"
type input "Rossi"
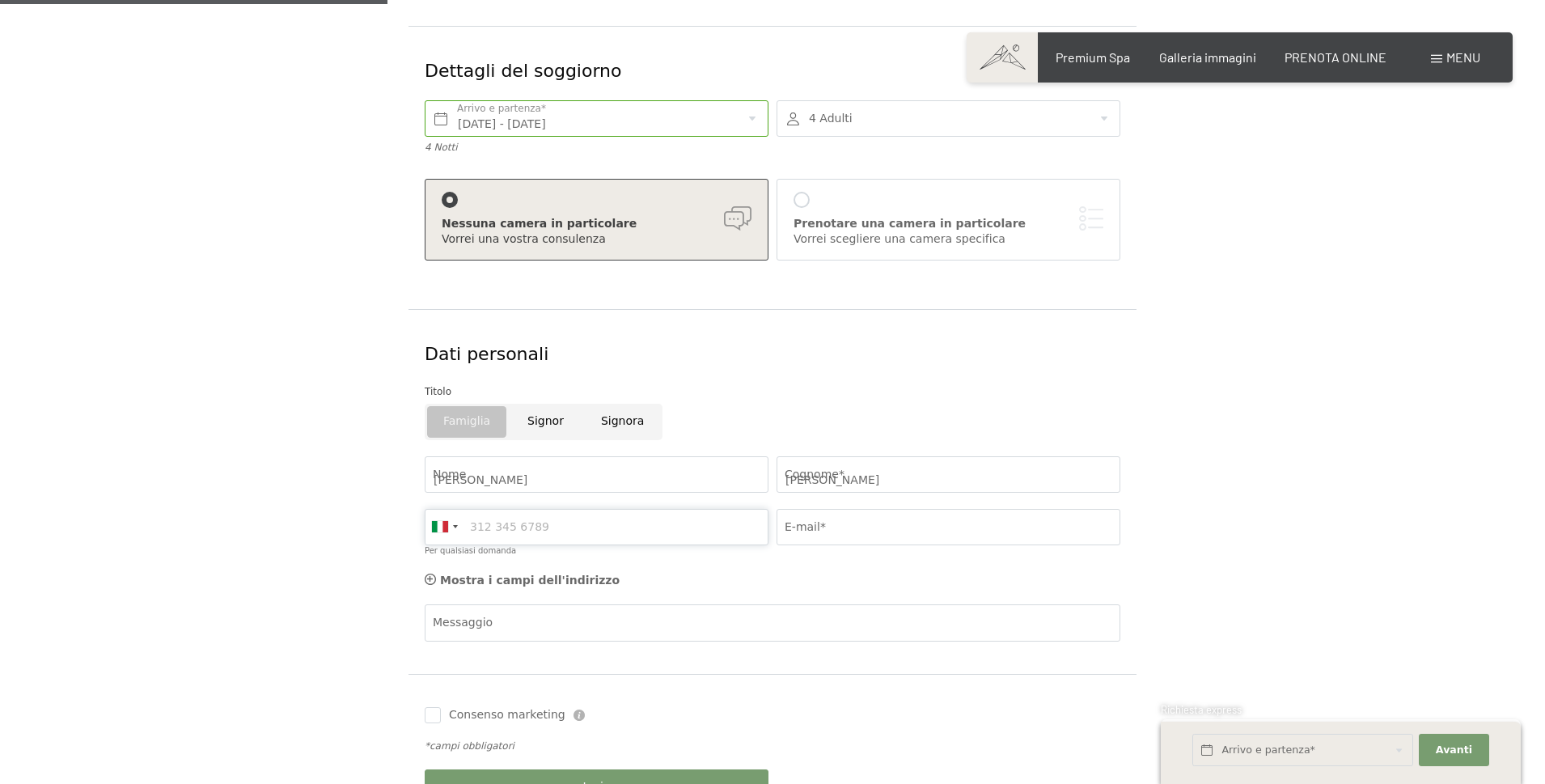
type input "3371007465"
type input "frossi69@yahoo.it"
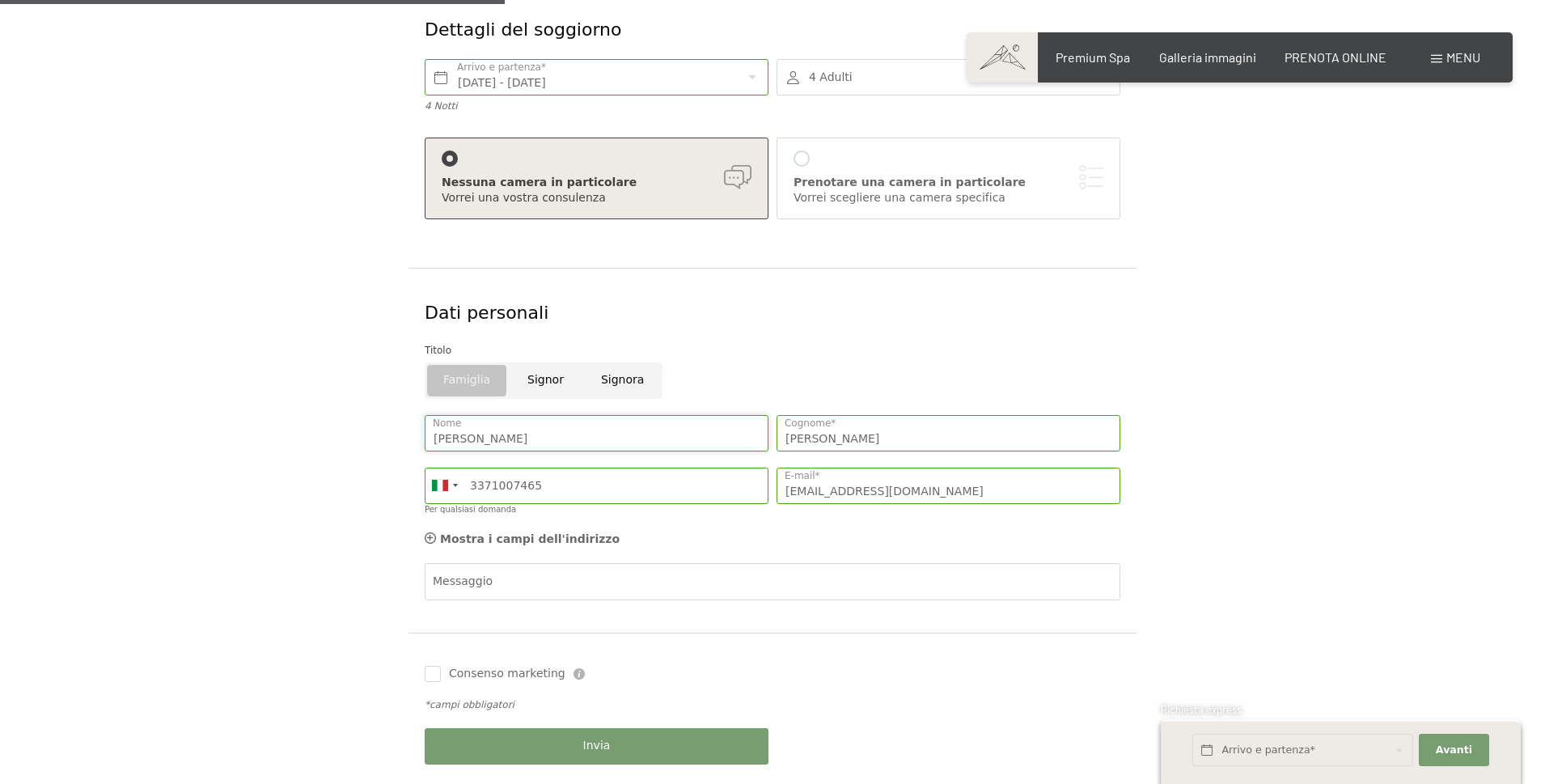
scroll to position [566, 0]
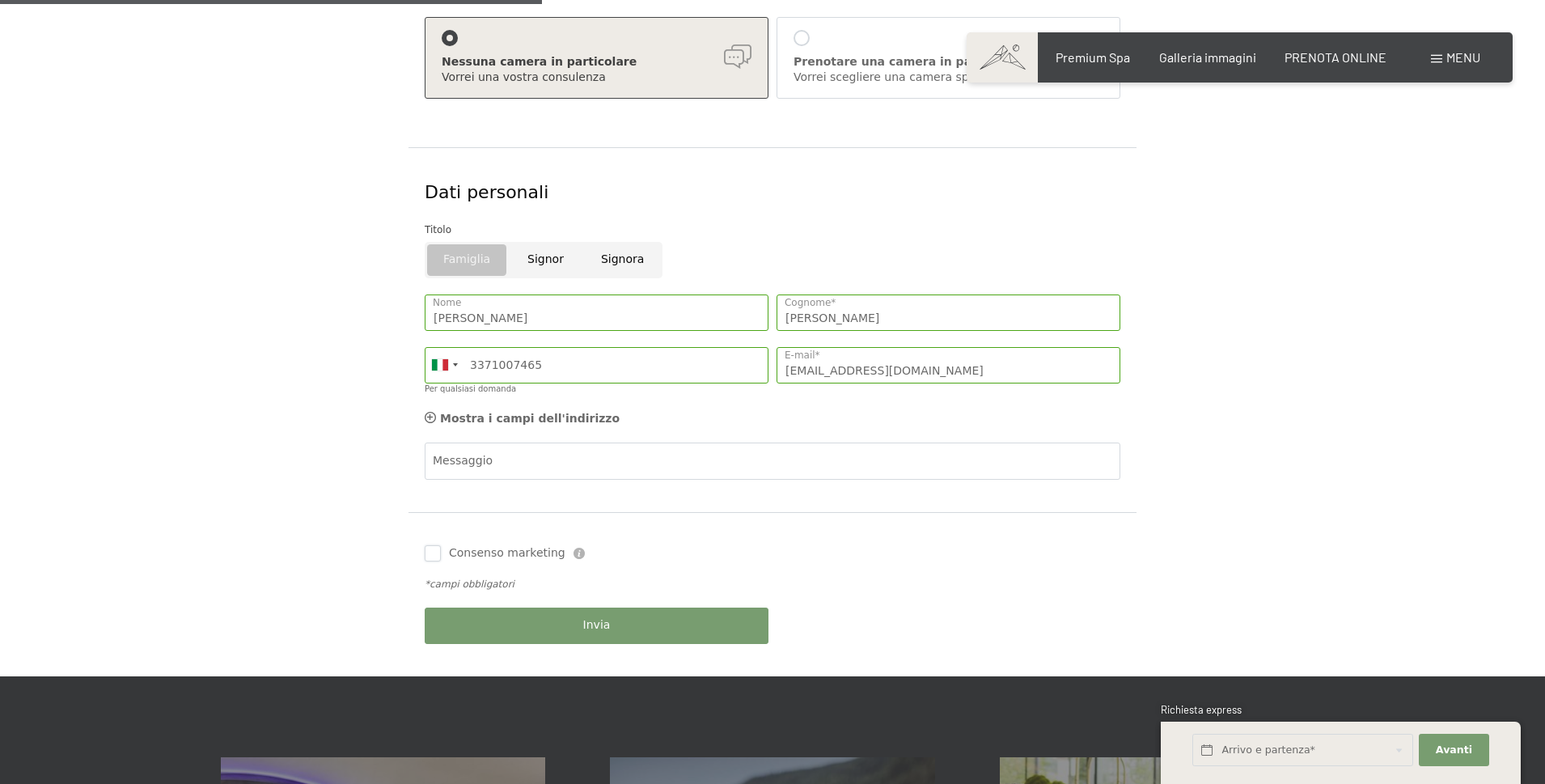
click at [432, 555] on input "Consenso marketing" at bounding box center [432, 552] width 16 height 16
checkbox input "true"
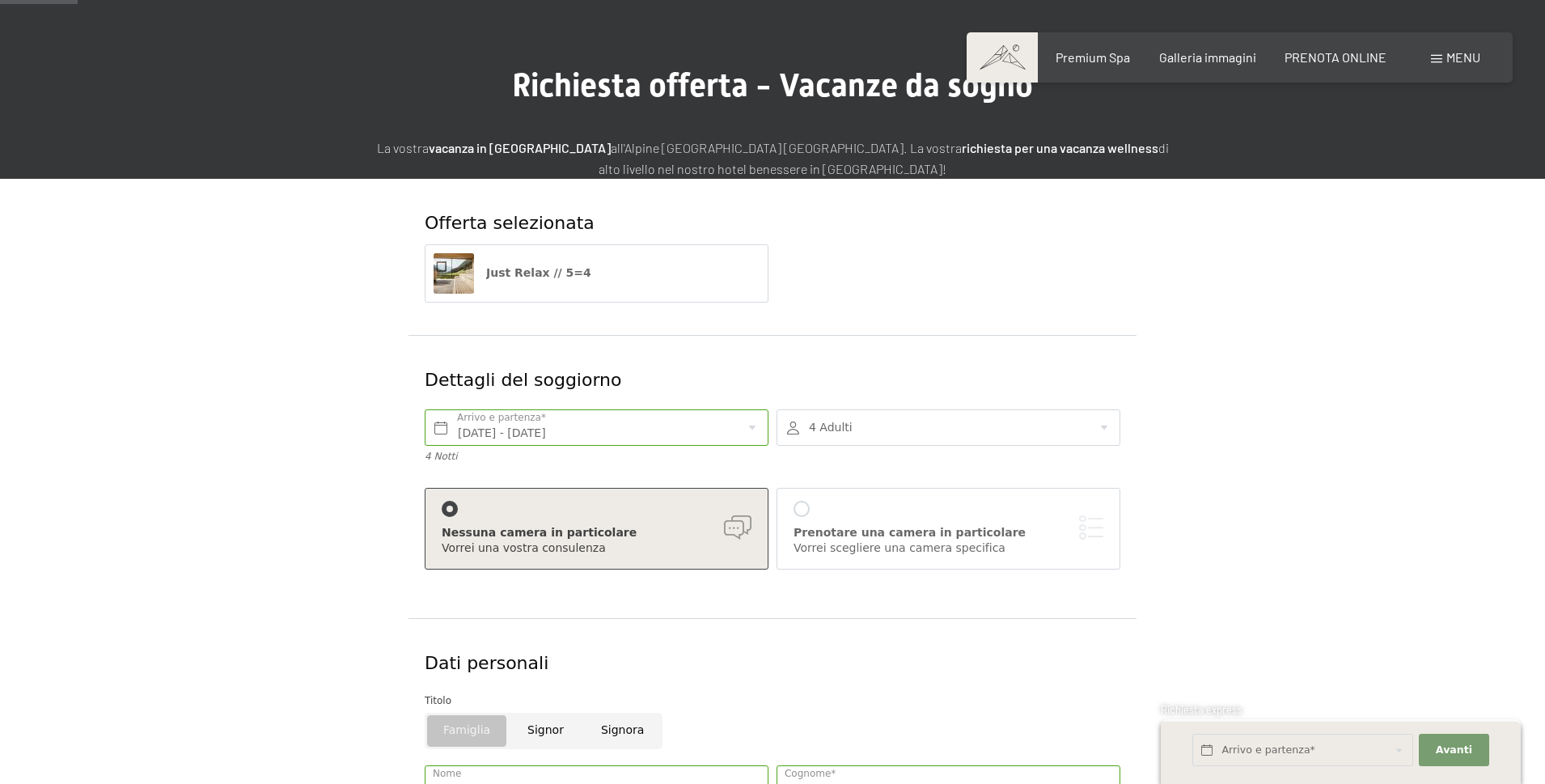
scroll to position [81, 0]
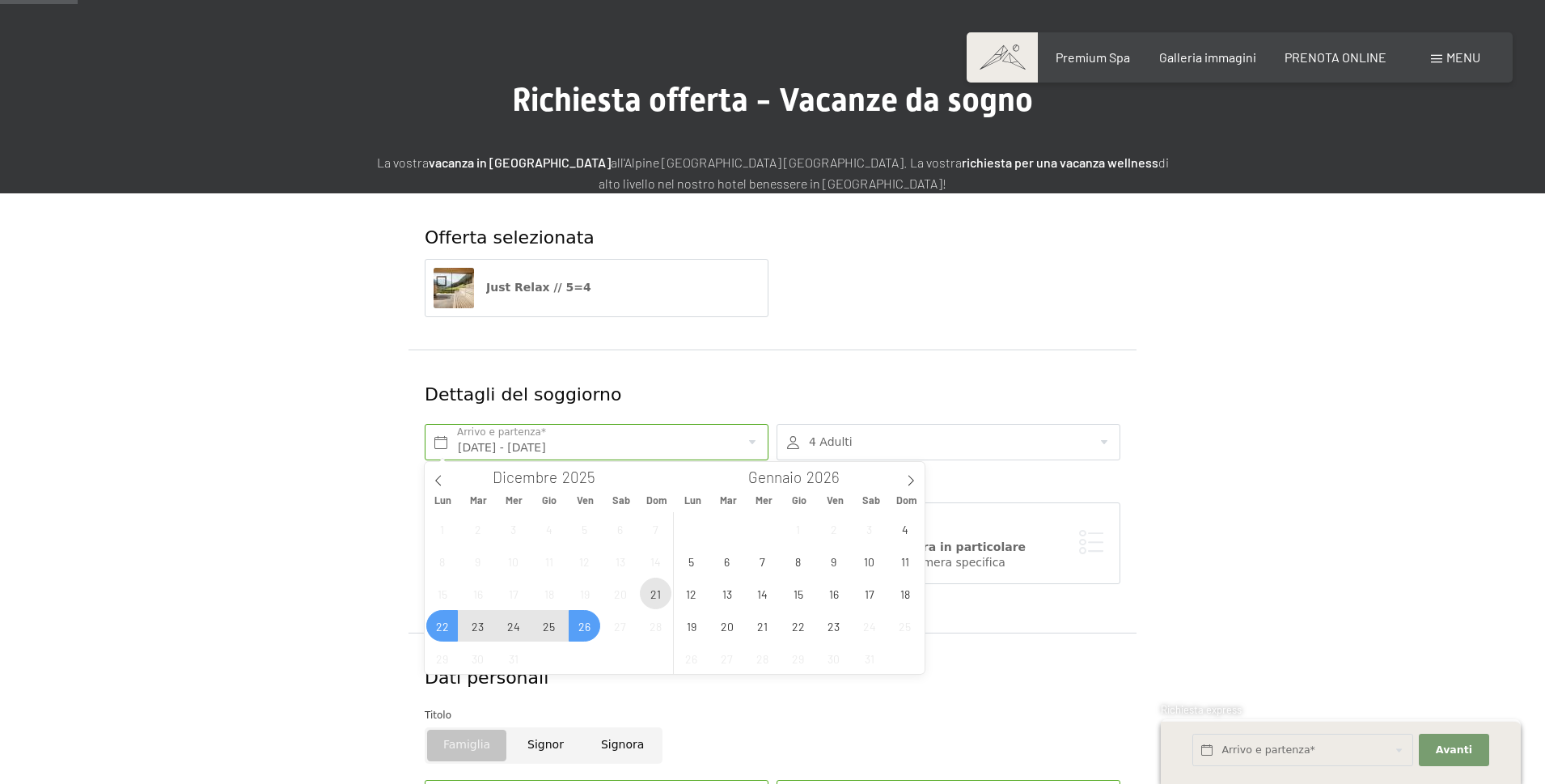
click at [658, 597] on span "21" at bounding box center [655, 593] width 31 height 31
click at [582, 625] on span "26" at bounding box center [584, 625] width 31 height 31
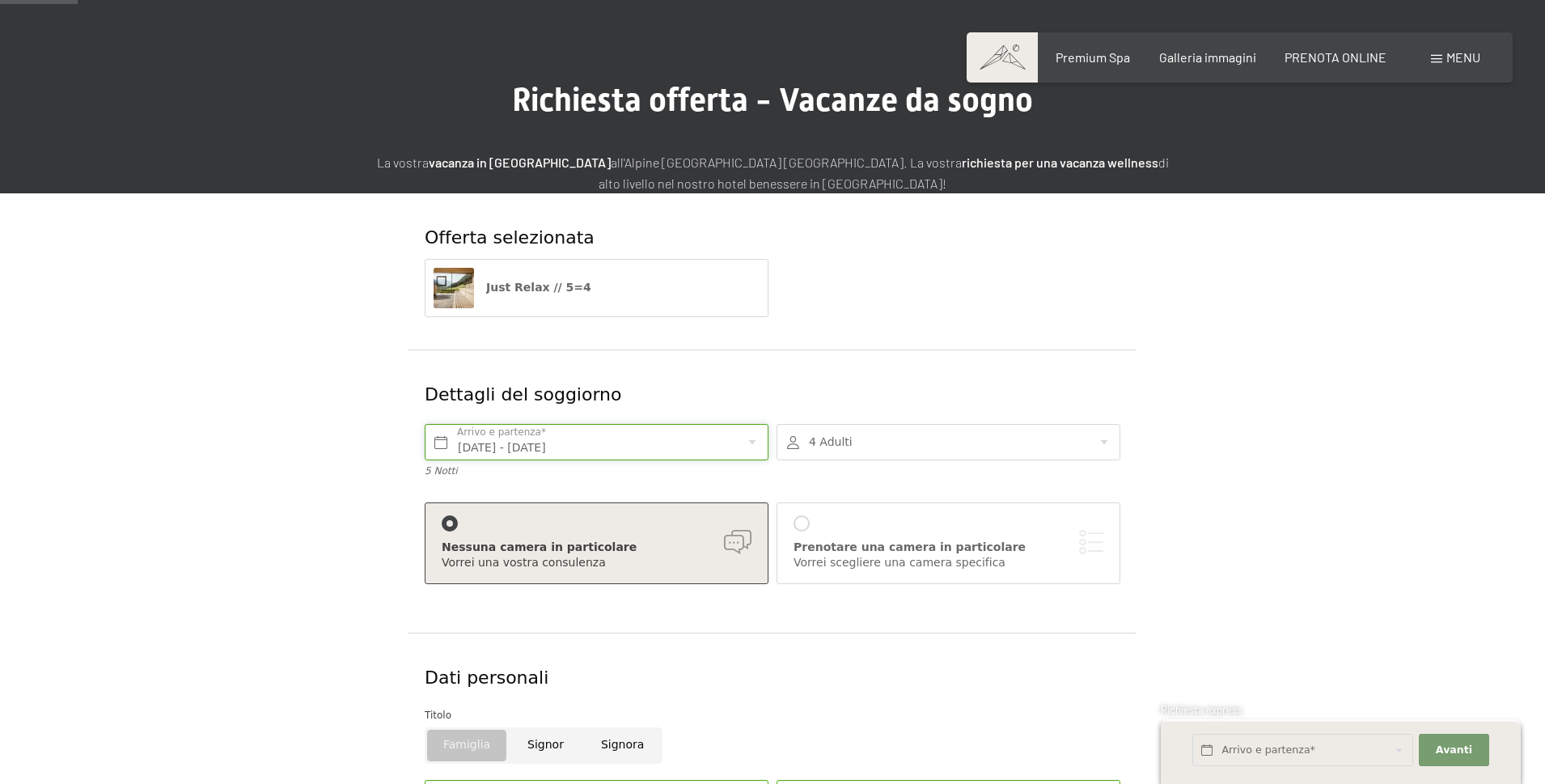
click at [477, 452] on input "Dom. 21/12/2025 - Ven. 26/12/2025" at bounding box center [596, 442] width 343 height 36
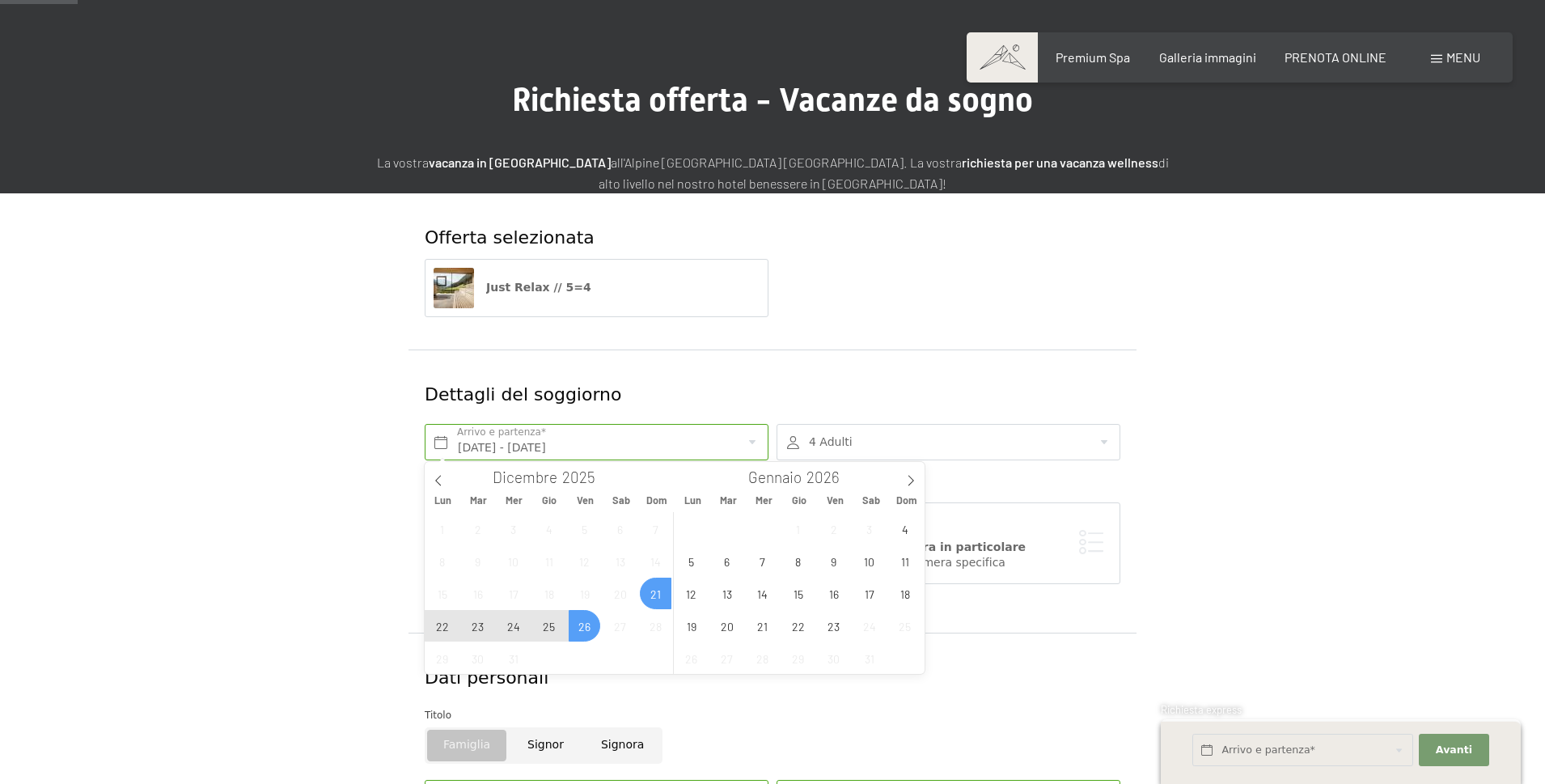
click at [444, 625] on span "22" at bounding box center [442, 625] width 31 height 31
click at [577, 632] on span "26" at bounding box center [584, 625] width 31 height 31
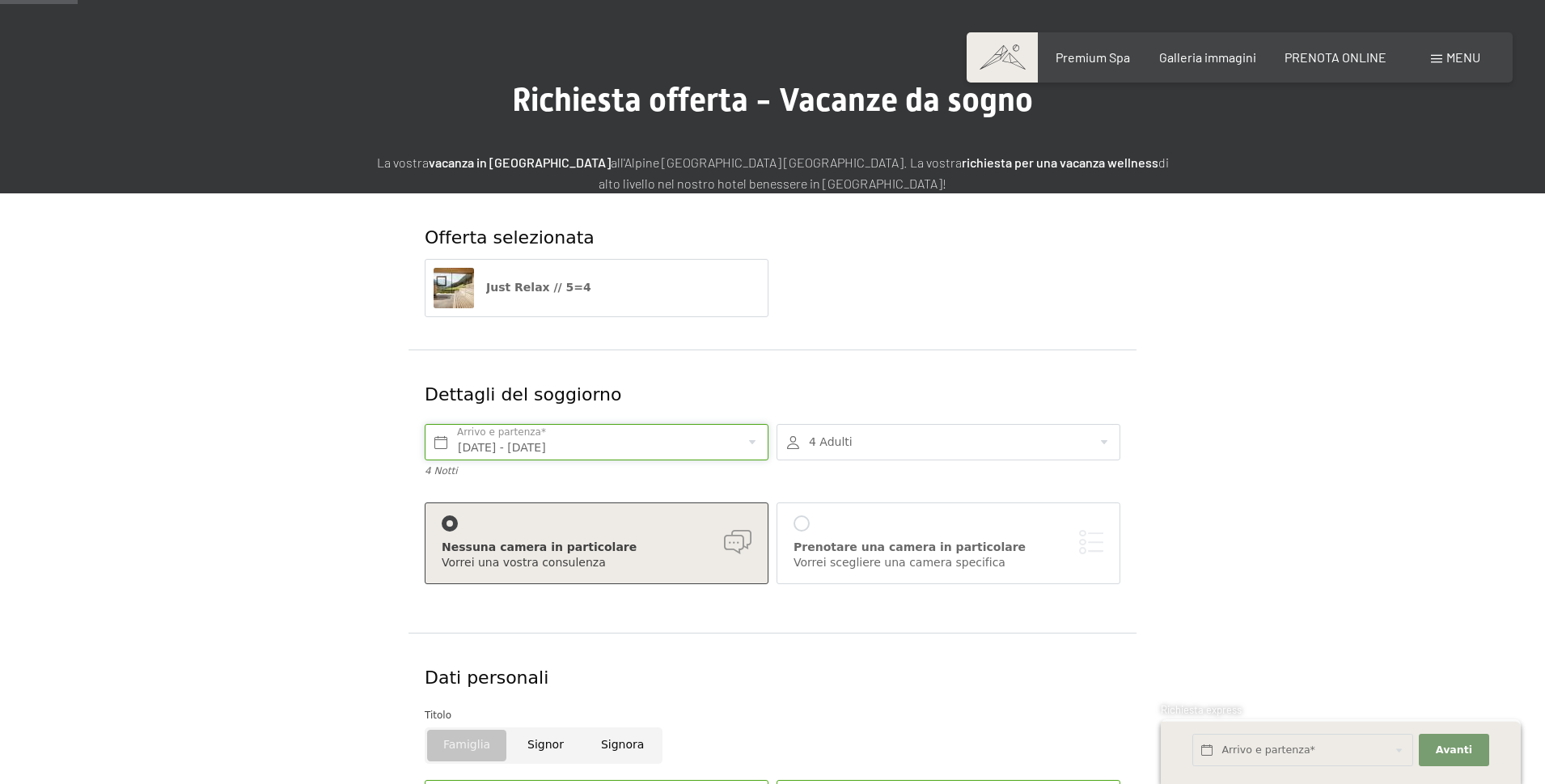
click at [610, 447] on input "Lun. 22/12/2025 - Ven. 26/12/2025" at bounding box center [596, 442] width 343 height 36
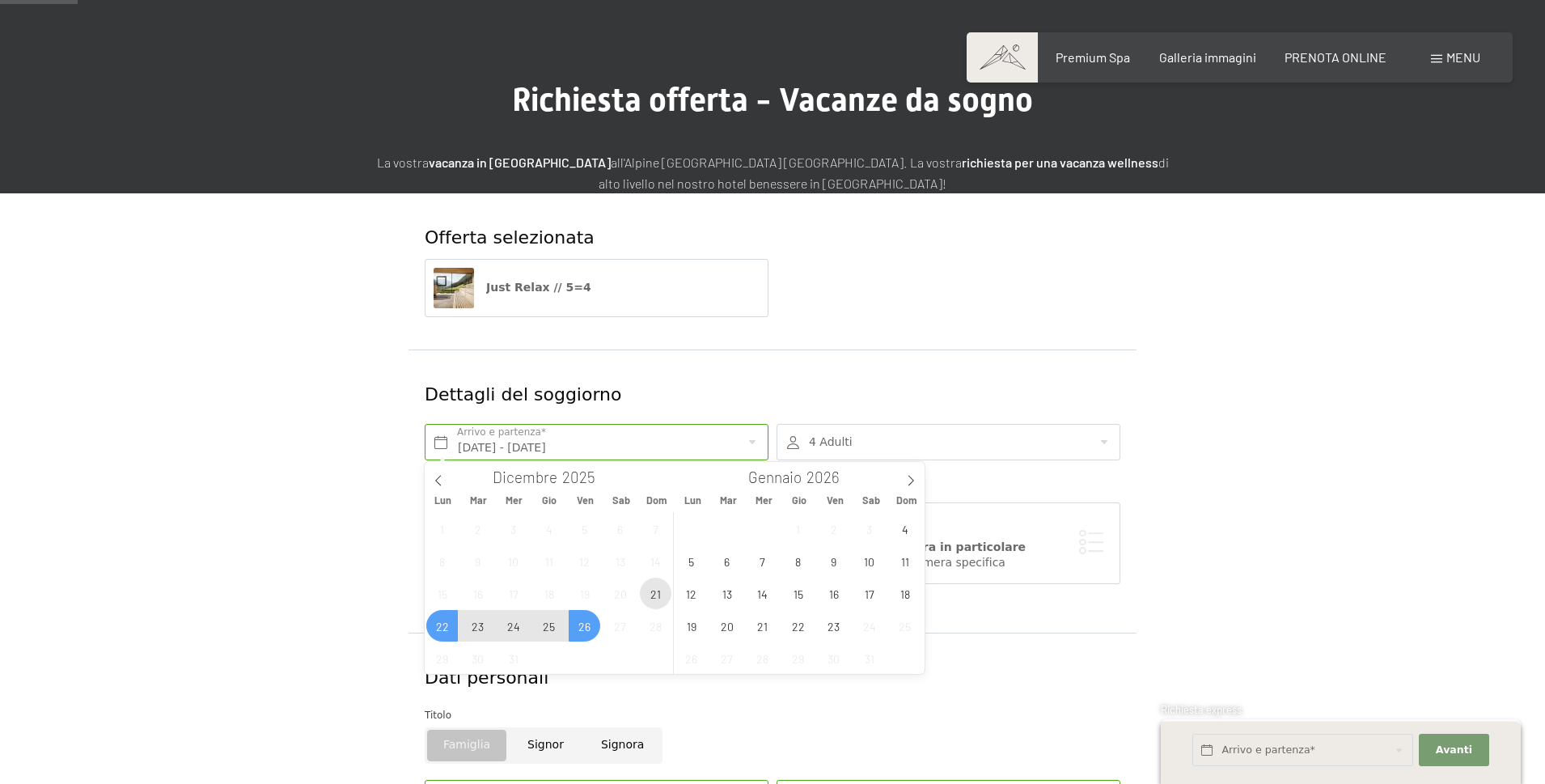
click at [651, 595] on span "21" at bounding box center [655, 593] width 31 height 31
click at [483, 446] on input "Dom. 21/12/2025" at bounding box center [596, 442] width 343 height 36
click at [651, 598] on span "21" at bounding box center [655, 593] width 31 height 31
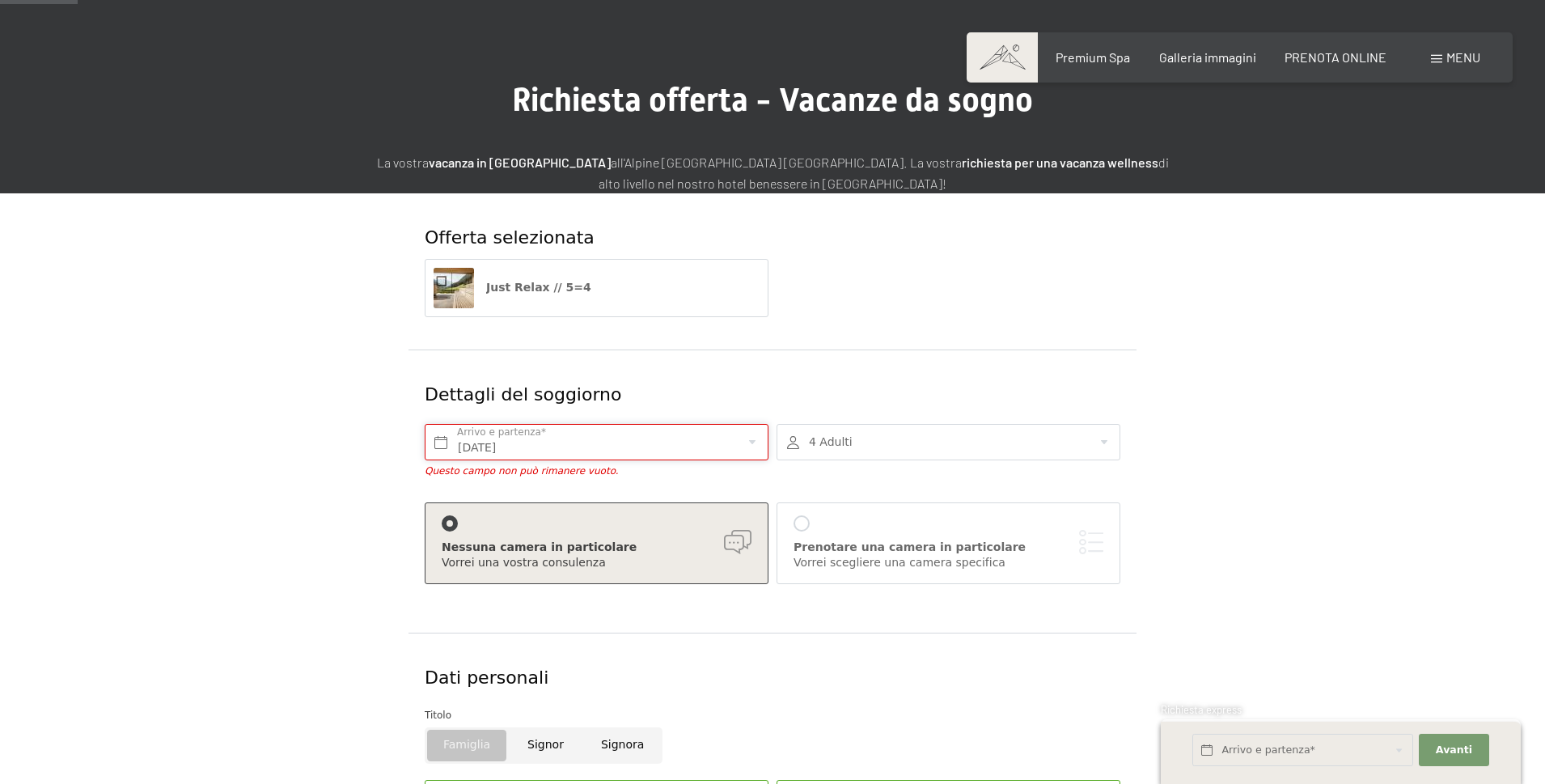
click at [563, 444] on input "Dom. 21/12/2025" at bounding box center [596, 442] width 343 height 36
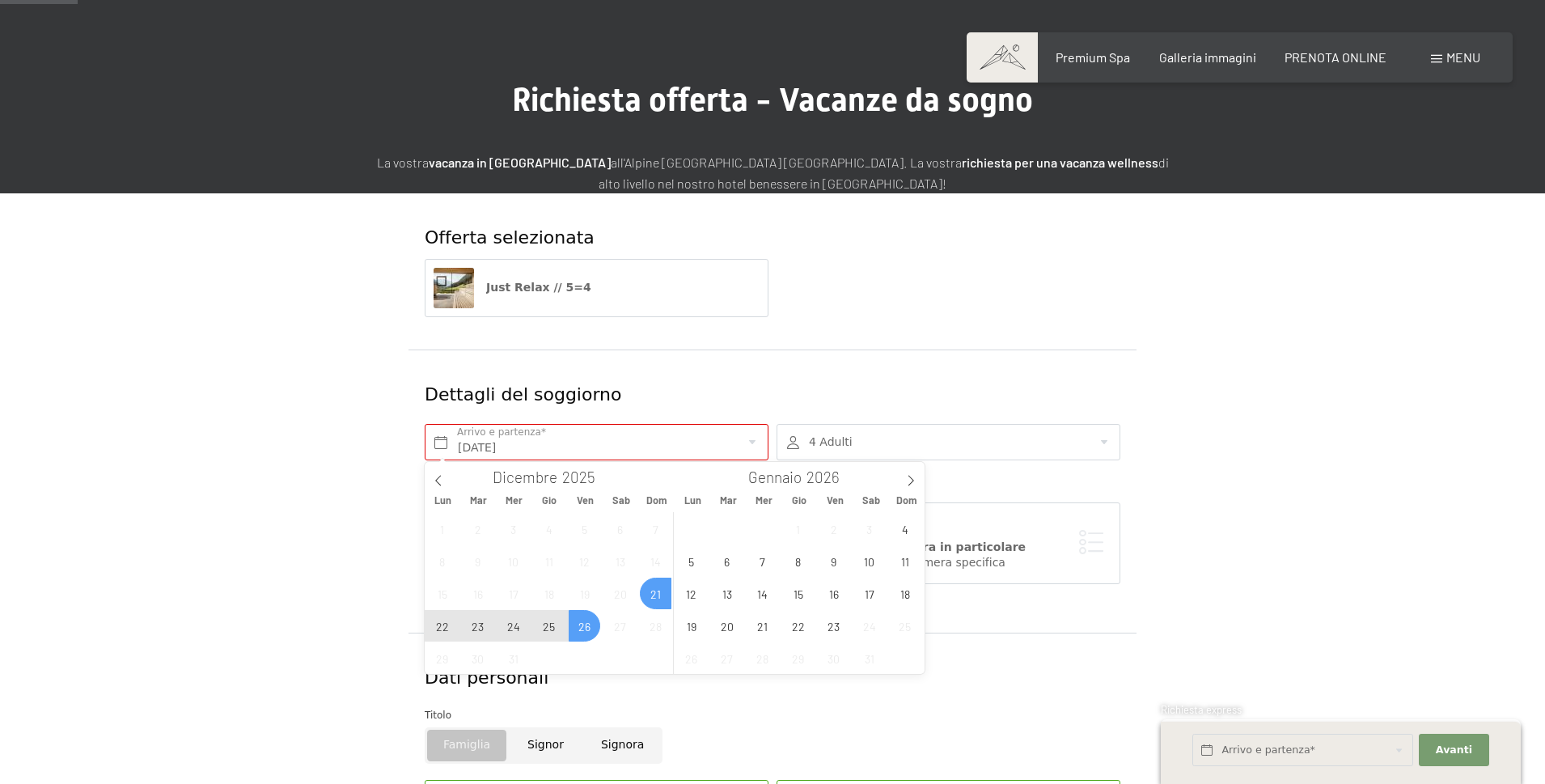
click at [592, 626] on span "26" at bounding box center [584, 625] width 31 height 31
type input "Dom. 21/12/2025 - Ven. 26/12/2025"
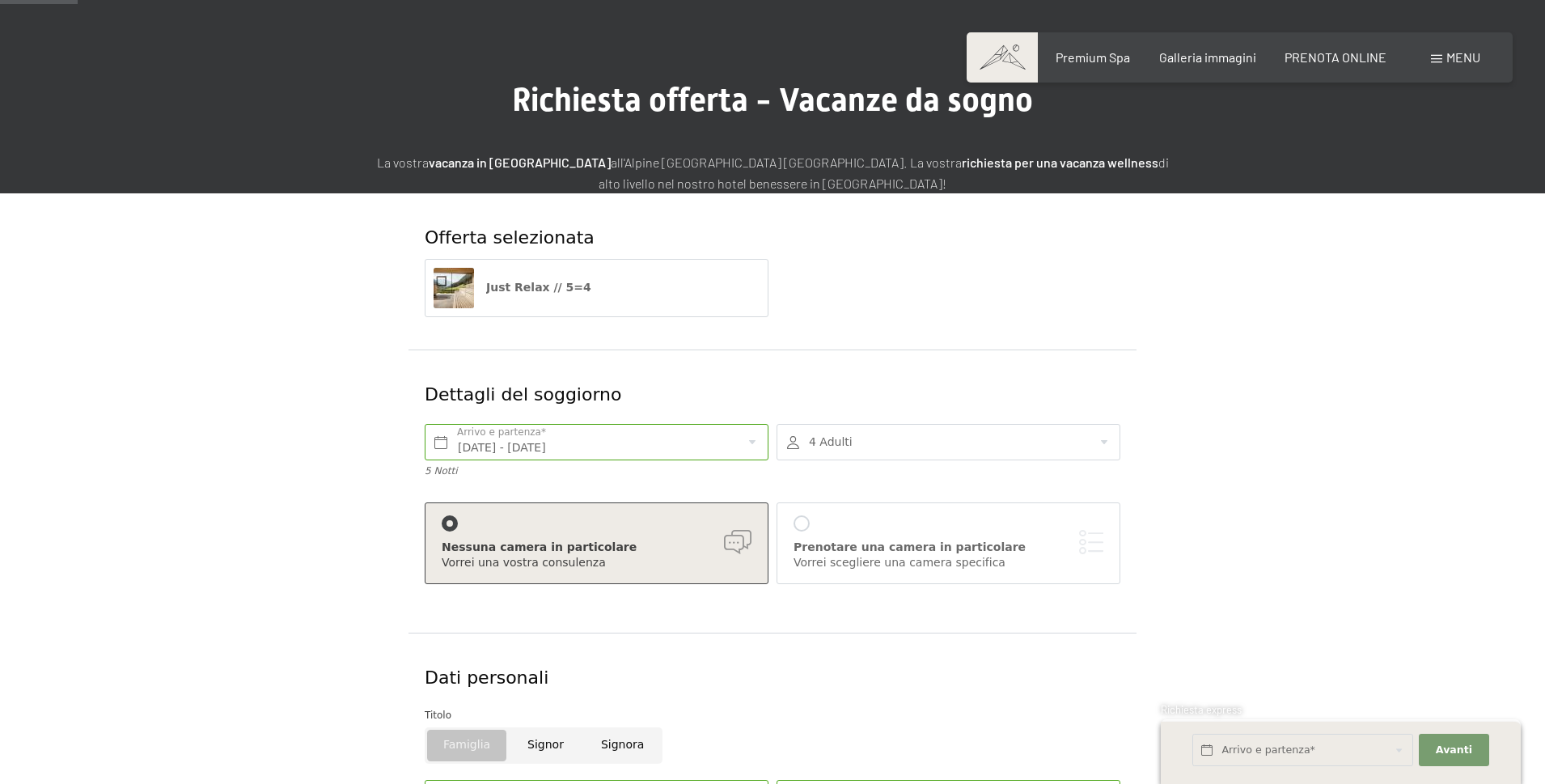
click at [1319, 492] on form "Offerta selezionata Just Relax // 5=4 Dettagli del soggiorno Dom. 21/12/2025 - …" at bounding box center [772, 676] width 1104 height 967
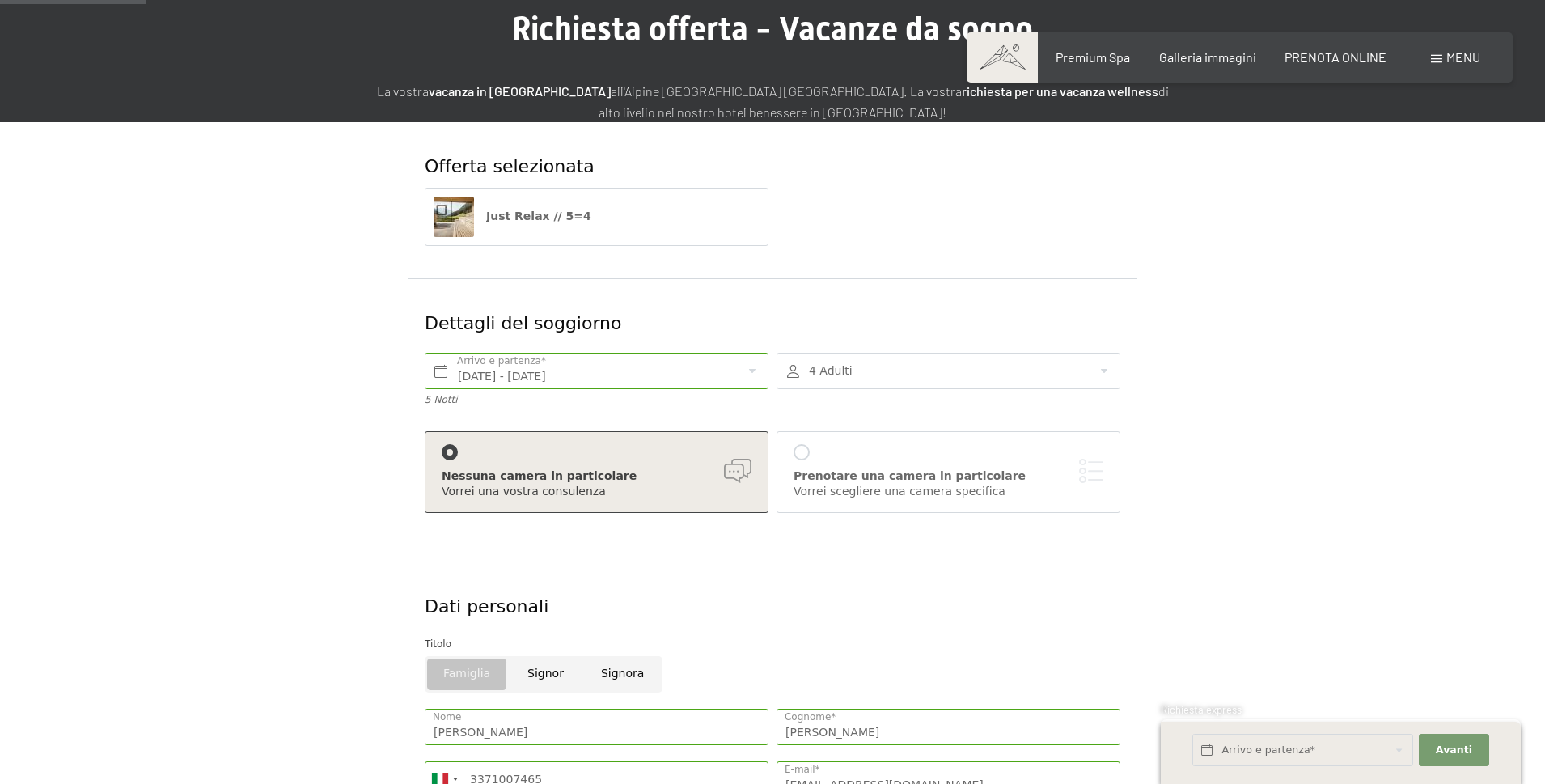
scroll to position [162, 0]
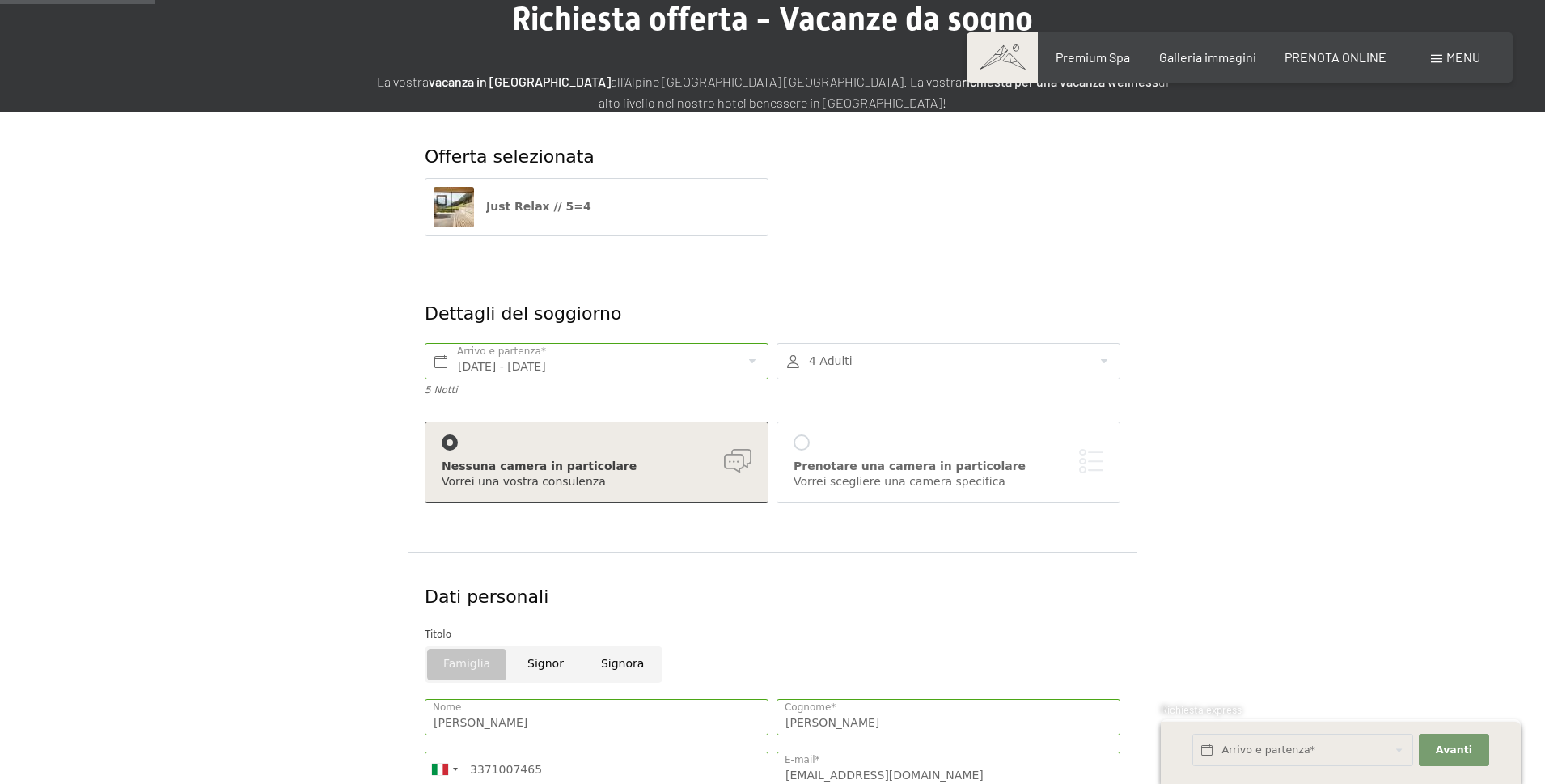
click at [804, 447] on div at bounding box center [801, 442] width 16 height 16
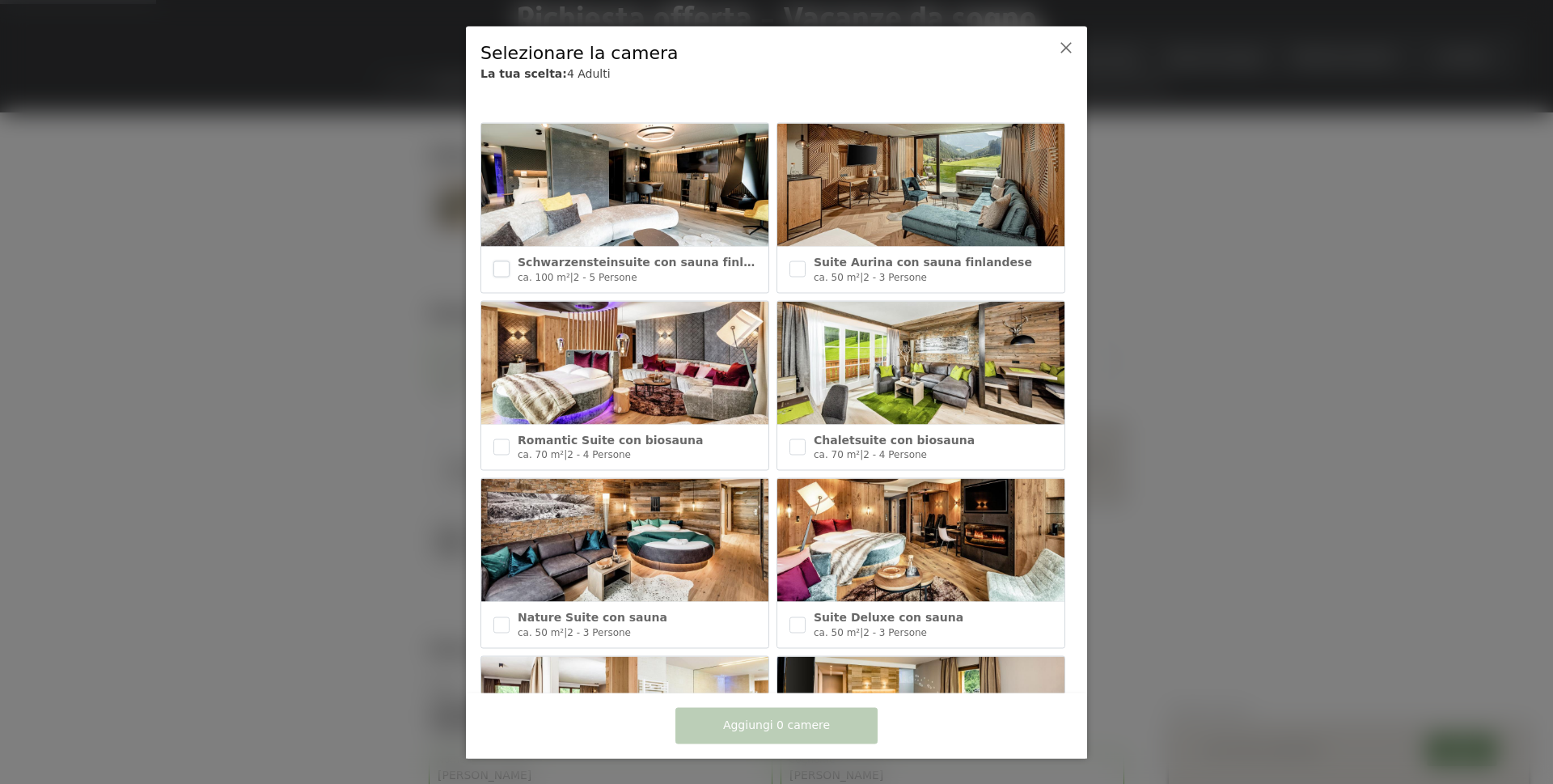
click at [500, 269] on input "checkbox" at bounding box center [501, 269] width 16 height 16
checkbox input "true"
click at [807, 731] on span "Aggiungi 1 camera" at bounding box center [776, 724] width 107 height 16
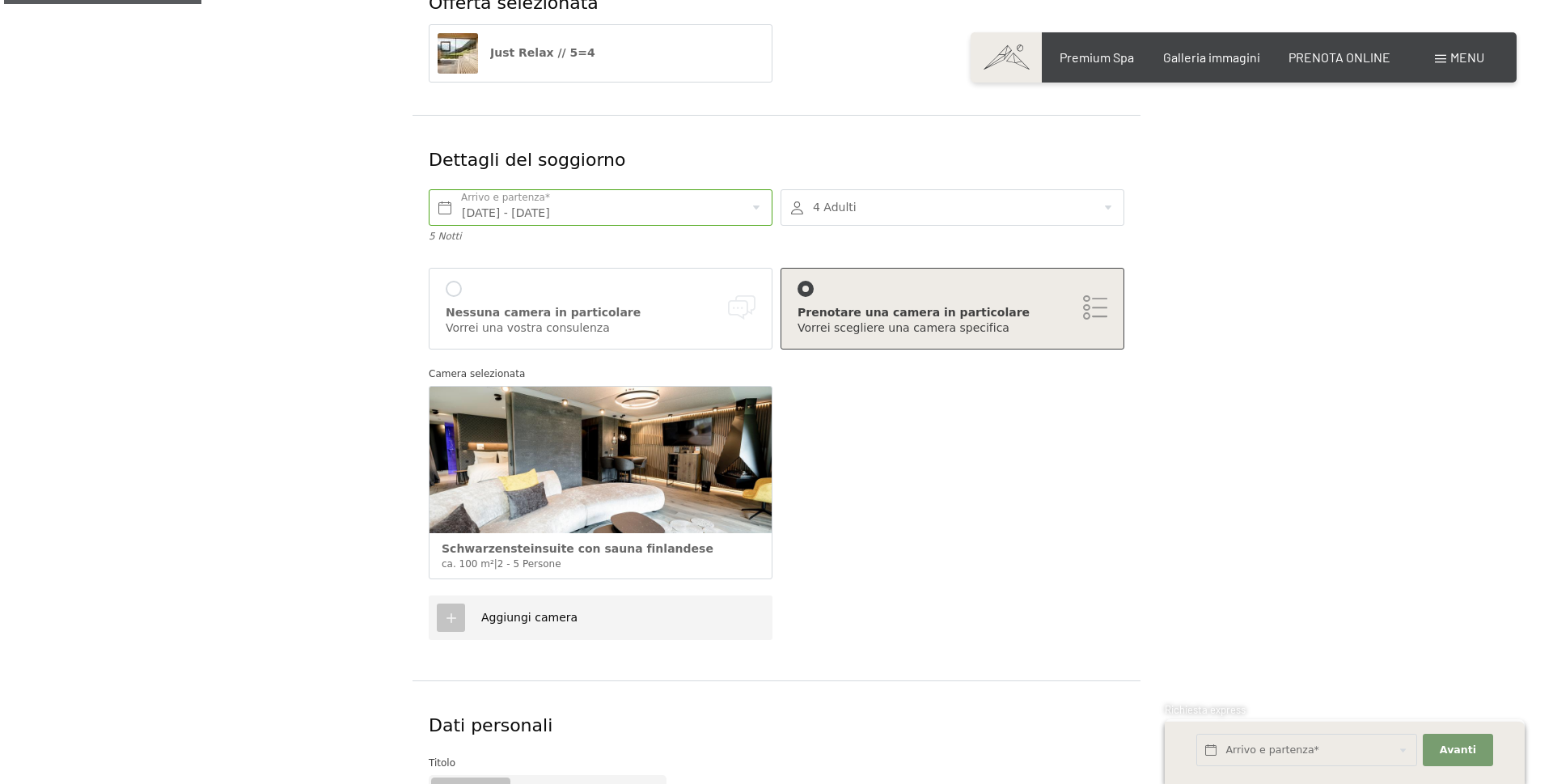
scroll to position [243, 0]
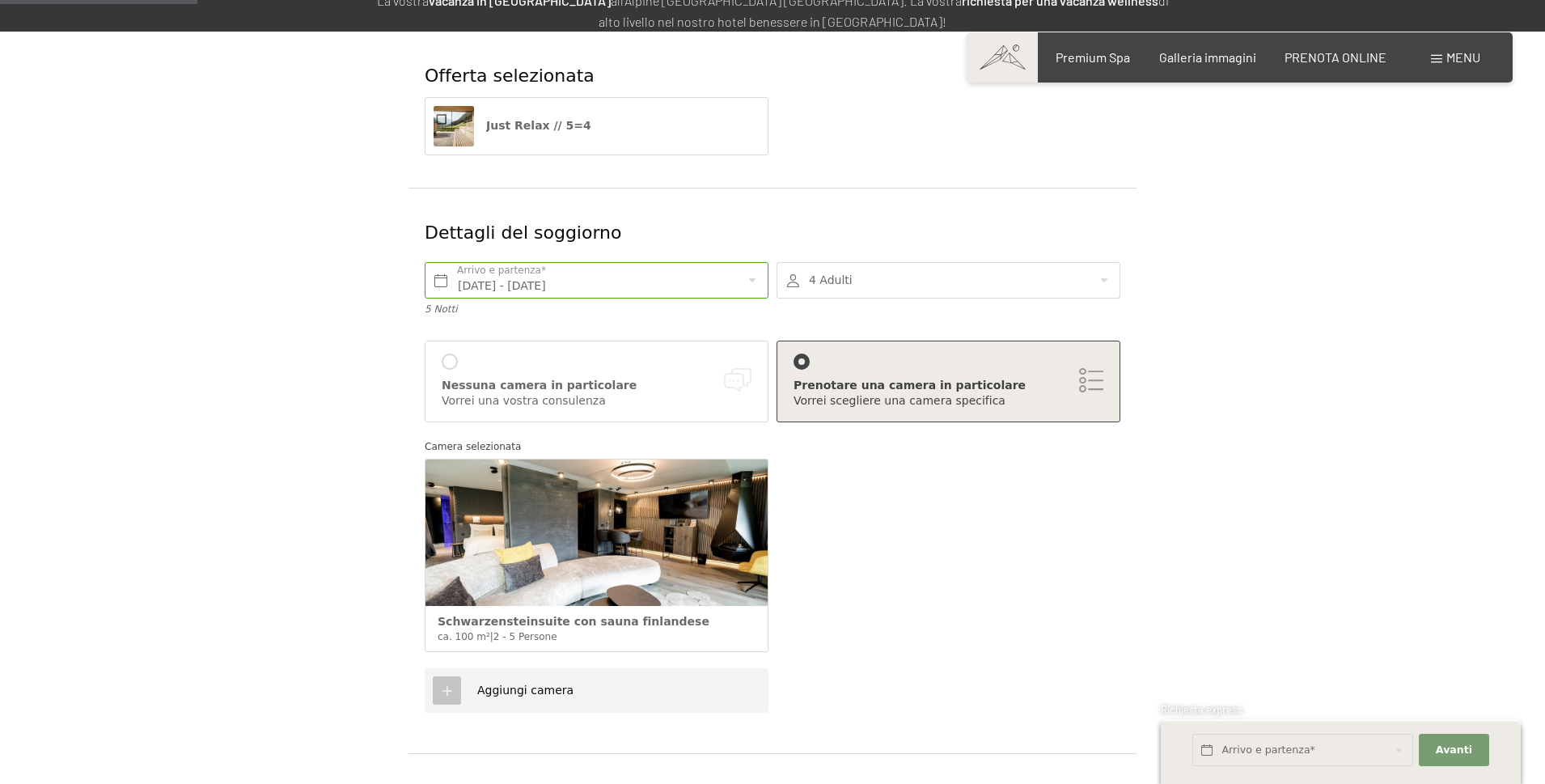
click at [880, 396] on div "Vorrei scegliere una camera specifica" at bounding box center [949, 401] width 310 height 16
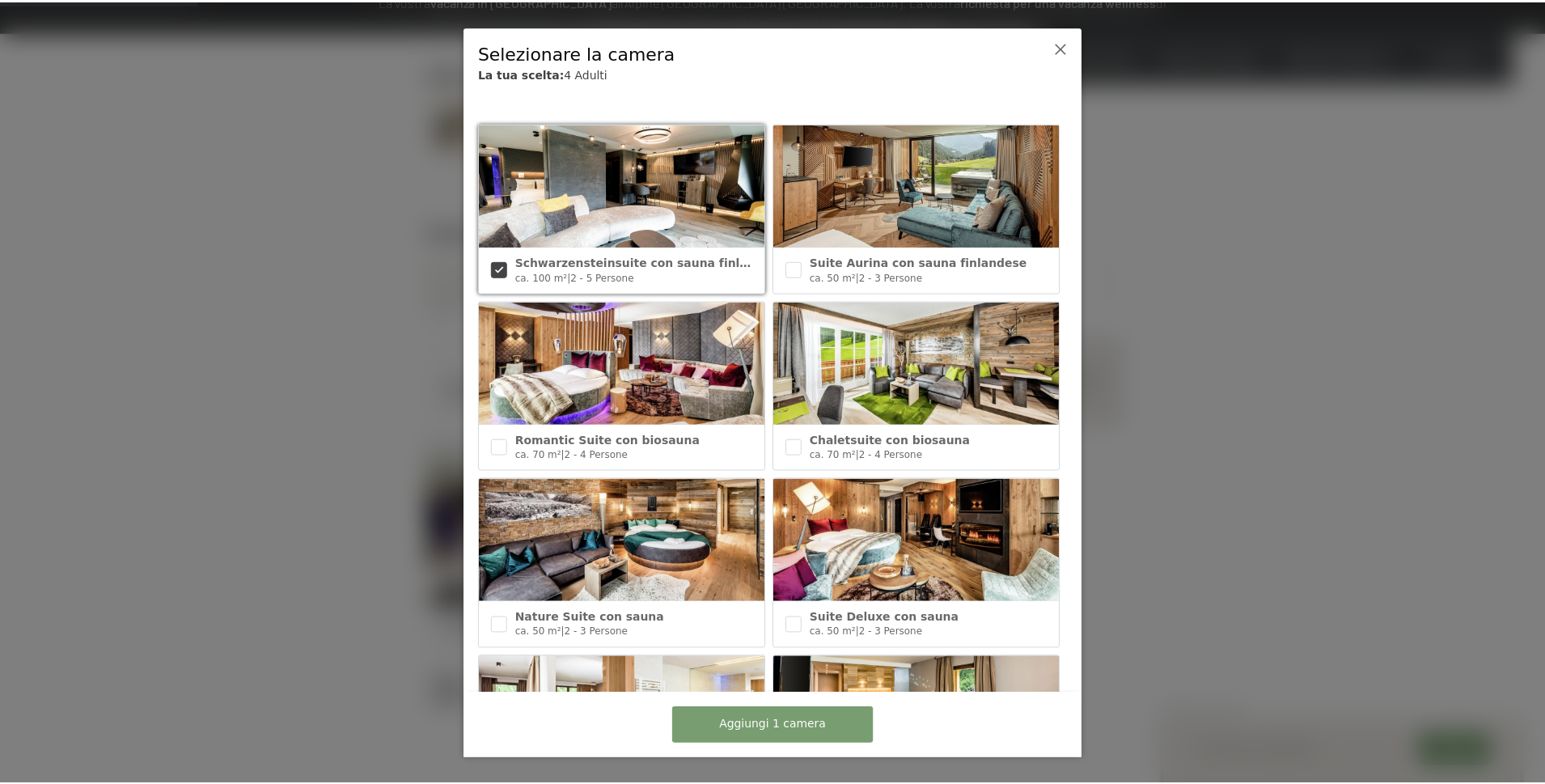
scroll to position [323, 0]
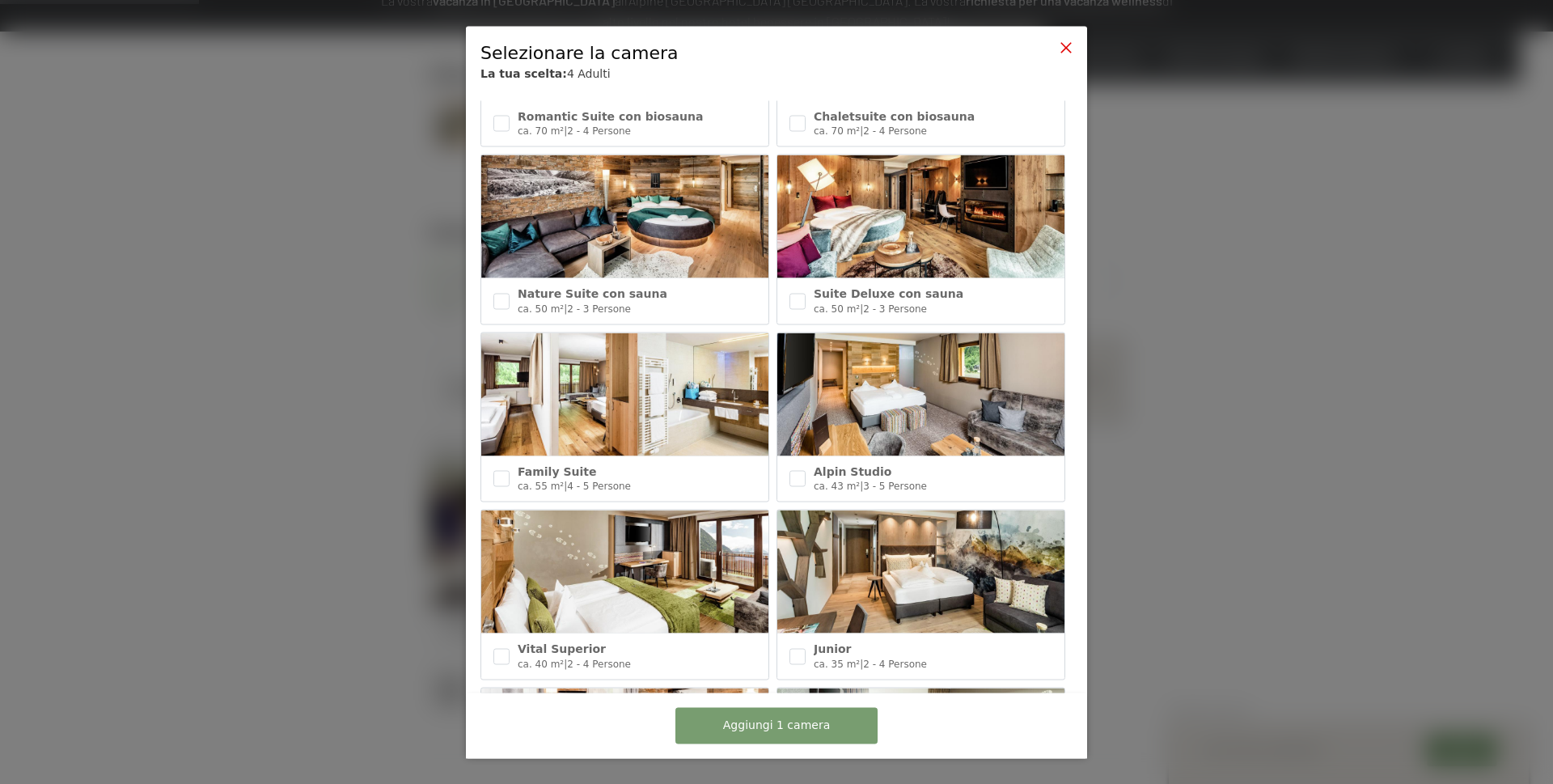
click at [1069, 55] on div at bounding box center [1066, 48] width 13 height 15
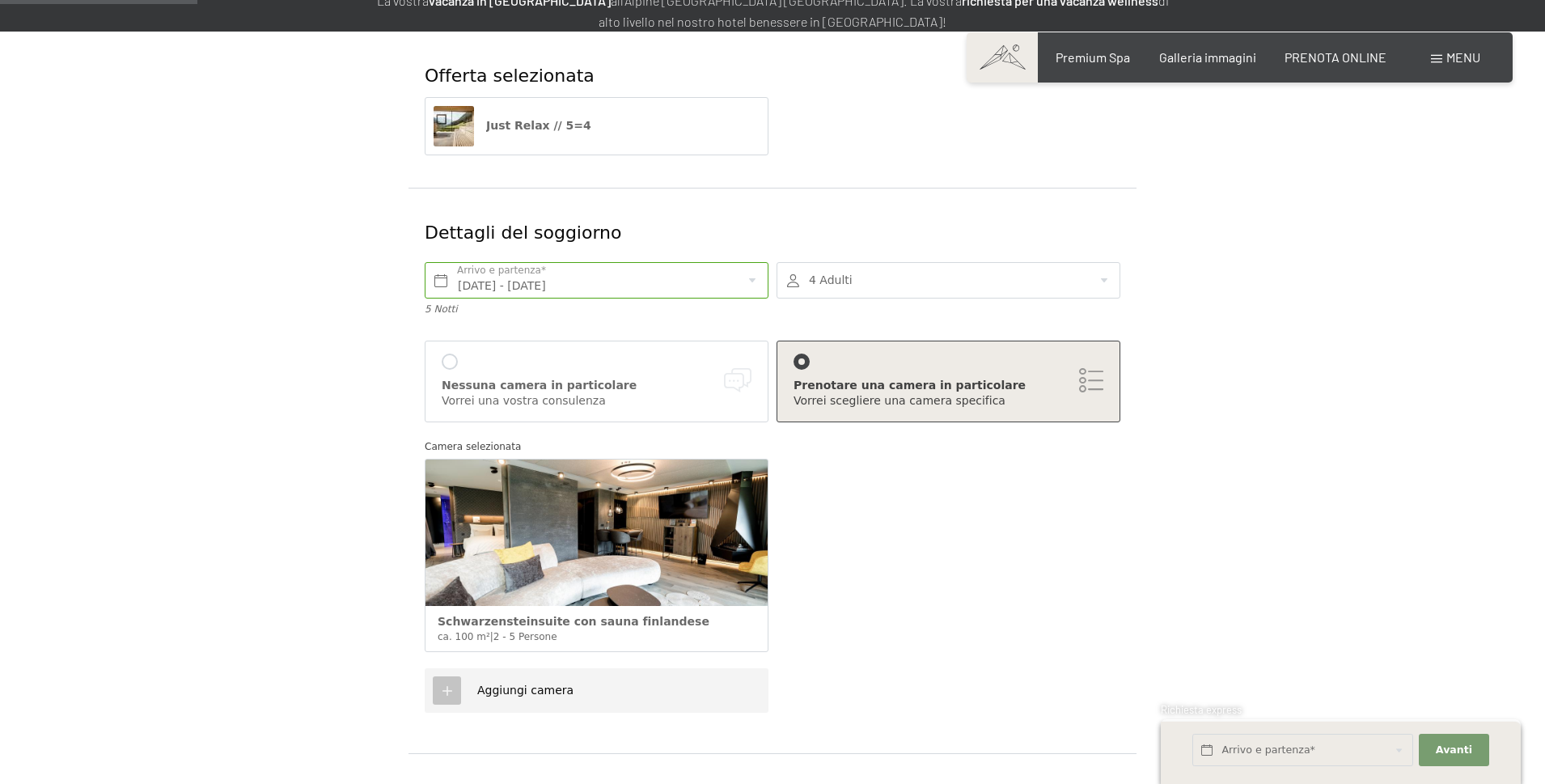
click at [480, 361] on div "Nessuna camera in particolare Vorrei una vostra consulenza" at bounding box center [597, 381] width 310 height 56
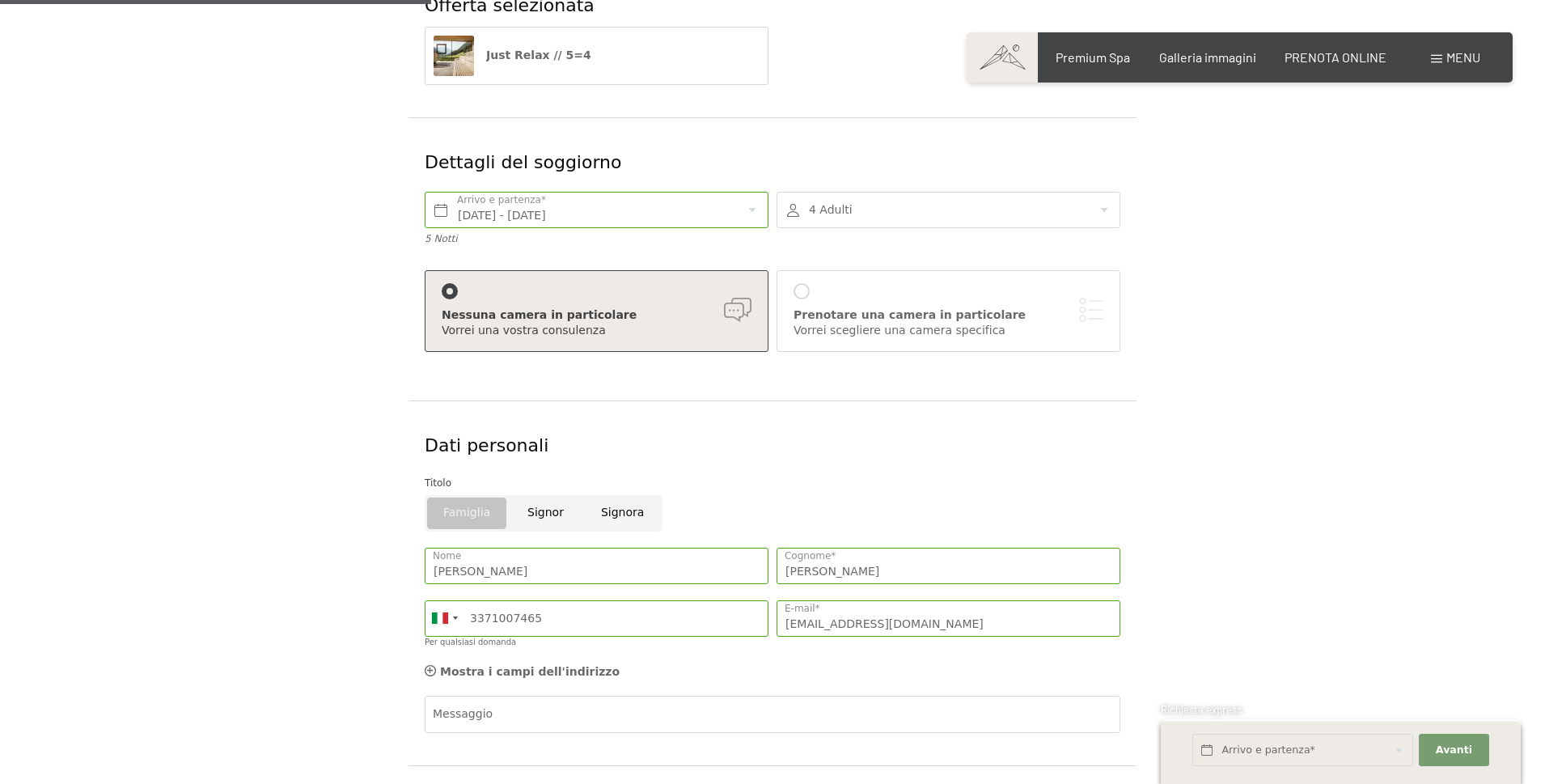
scroll to position [485, 0]
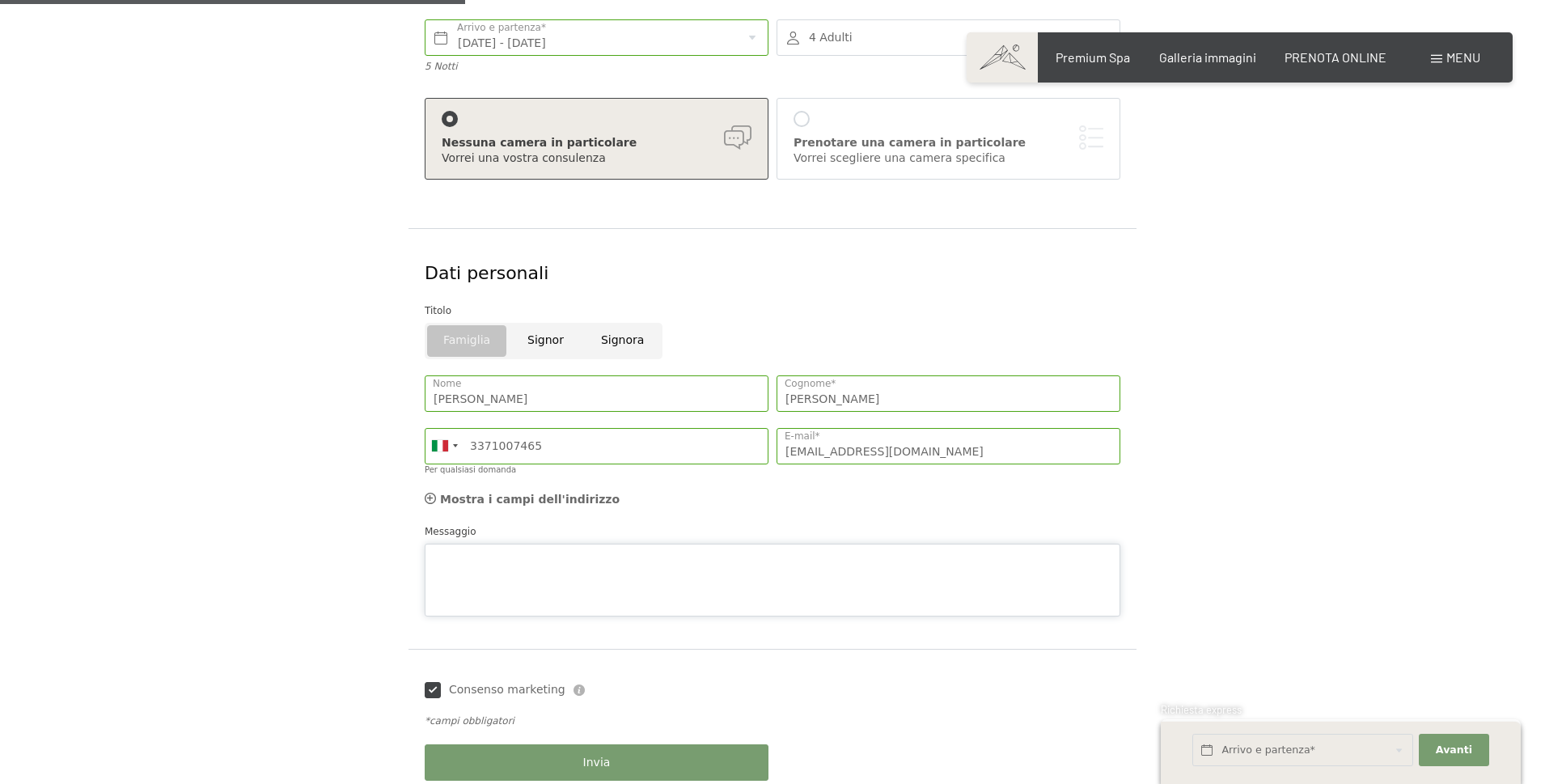
click at [538, 544] on textarea "Messaggio" at bounding box center [772, 580] width 695 height 73
click at [617, 555] on textarea "Salve" at bounding box center [772, 580] width 695 height 73
click at [707, 566] on textarea "Salve Siamo una famiglia con 2 ragazzi di 15 e 18 anni, vorre avere informazion…" at bounding box center [772, 580] width 695 height 73
click at [1062, 574] on textarea "Salve Siamo una famiglia con 2 ragazzi di 15 e 18 anni, vorremmo avere informaz…" at bounding box center [772, 580] width 695 height 73
click at [599, 566] on textarea "Salve Siamo una famiglia con 2 ragazzi di 15 e 18 anni, vorremmo avere informaz…" at bounding box center [772, 580] width 695 height 73
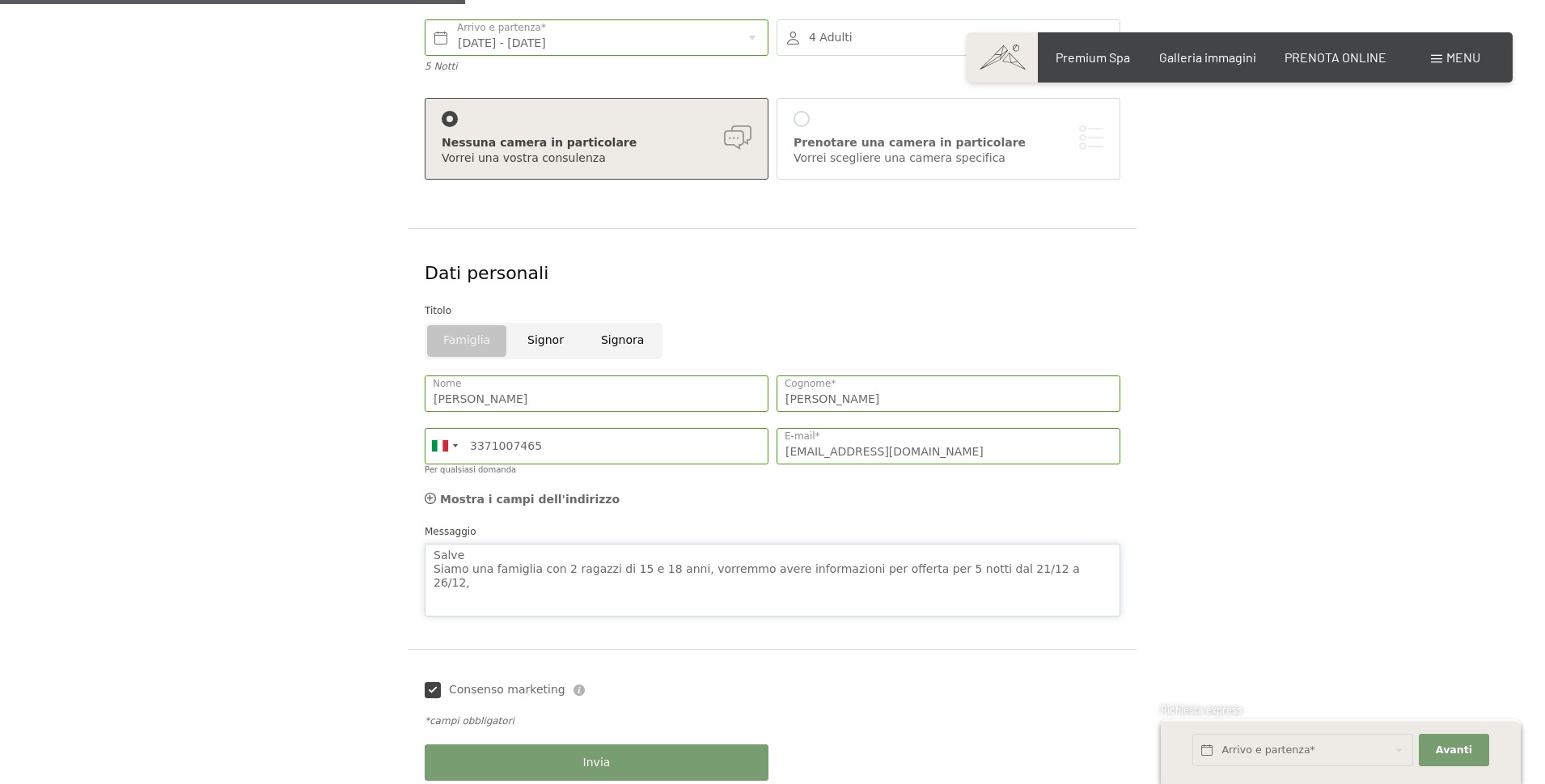
click at [624, 567] on textarea "Salve Siamo una famiglia con 2 ragazzi di 15 e 18 anni, vorremmo avere informaz…" at bounding box center [772, 580] width 695 height 73
click at [717, 570] on textarea "Salve Siamo una famiglia con 2 ragazzi di 15 maschio e 18 anni, vorremmo avere …" at bounding box center [772, 580] width 695 height 73
click at [589, 582] on textarea "Salve Siamo una famiglia con 2 ragazzi di 15 maschio e 18 anni femmina, vorremm…" at bounding box center [772, 580] width 695 height 73
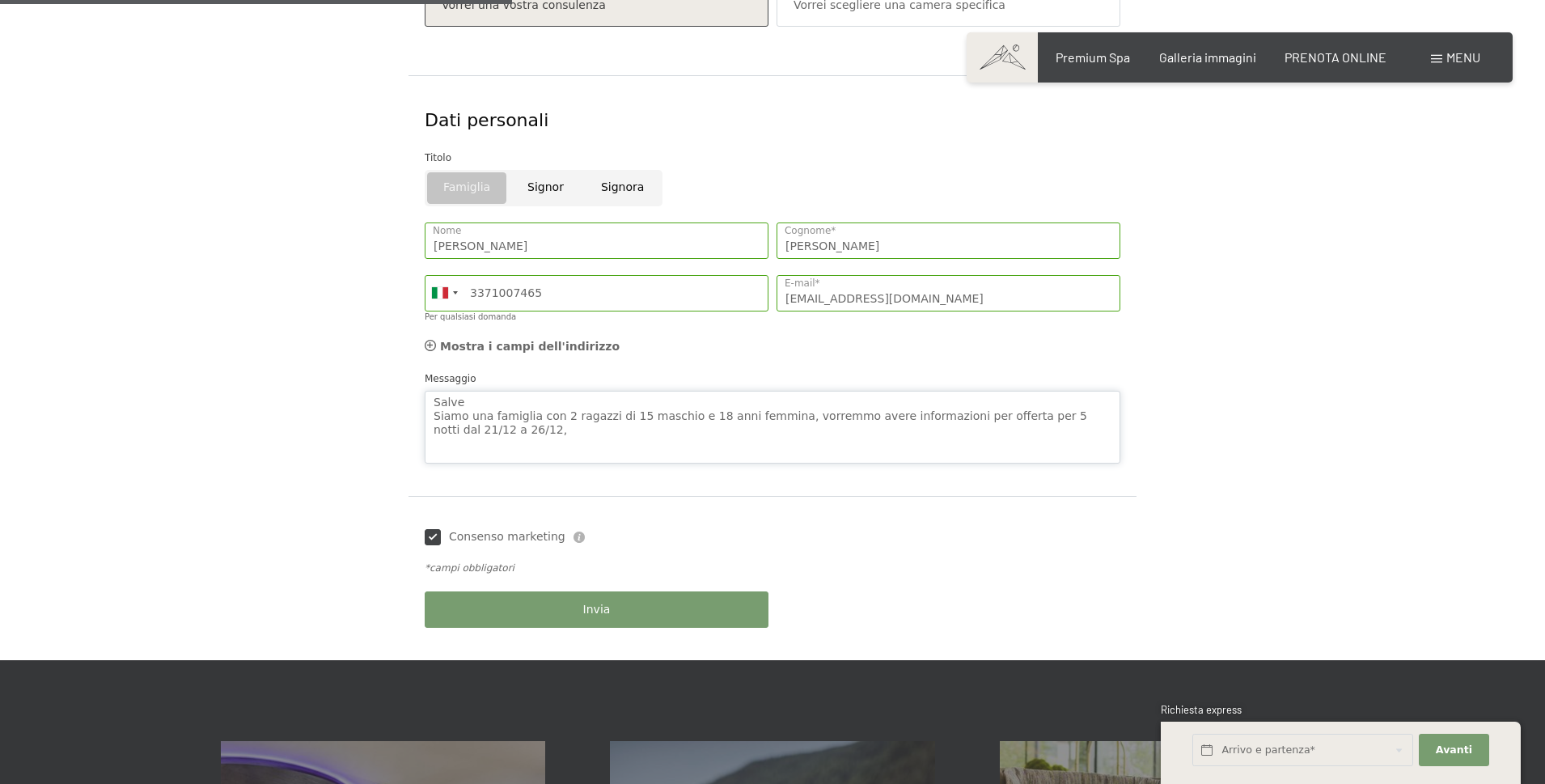
scroll to position [728, 0]
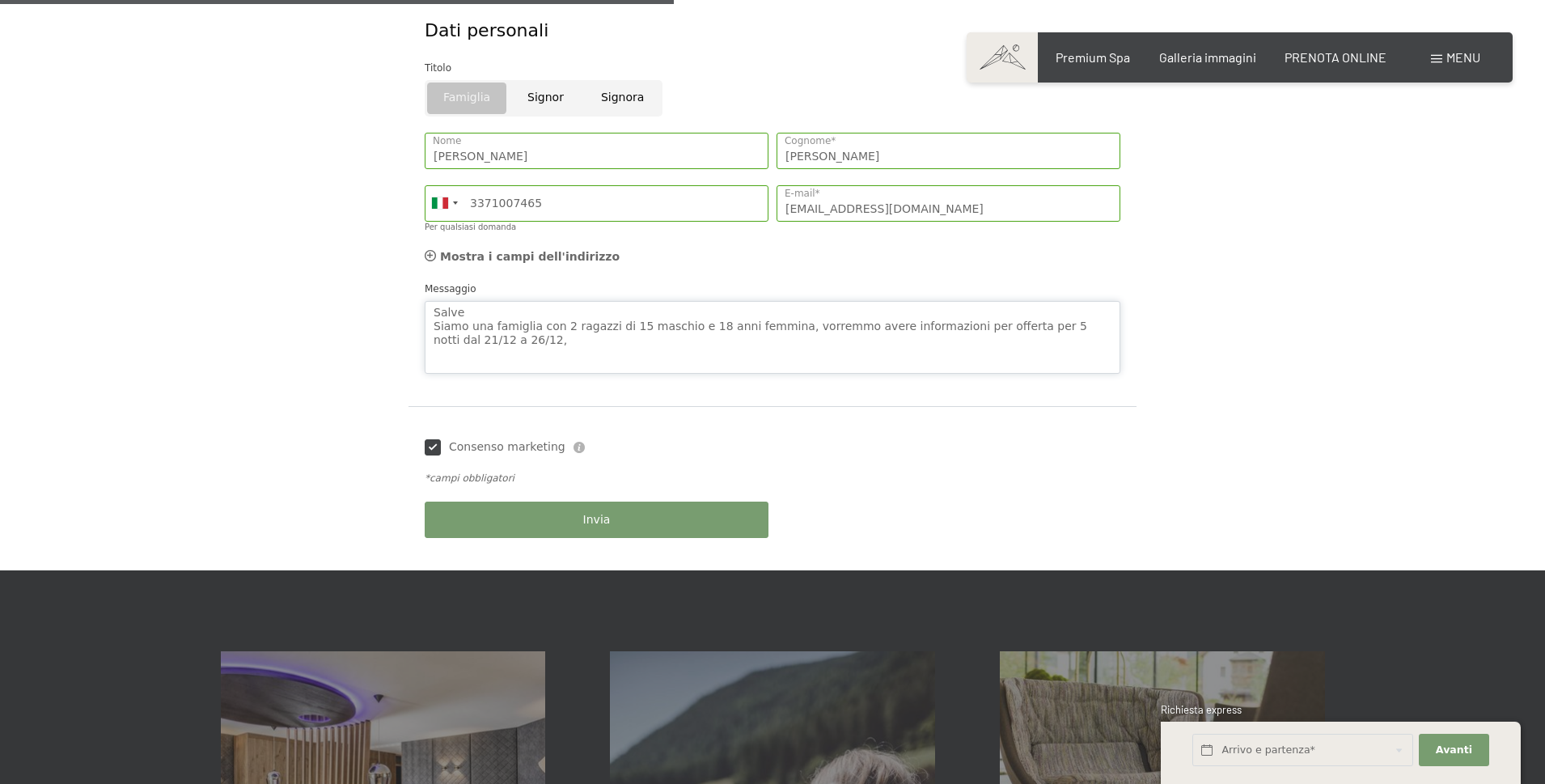
type textarea "Salve Siamo una famiglia con 2 ragazzi di 15 maschio e 18 anni femmina, vorremm…"
click at [569, 522] on div "Invia" at bounding box center [597, 520] width 352 height 53
drag, startPoint x: 1119, startPoint y: 344, endPoint x: 1100, endPoint y: 374, distance: 35.5
click at [1122, 372] on div "Salve Siamo una famiglia con 2 ragazzi di 15 maschio e 18 anni femmina, vorremm…" at bounding box center [773, 326] width 704 height 109
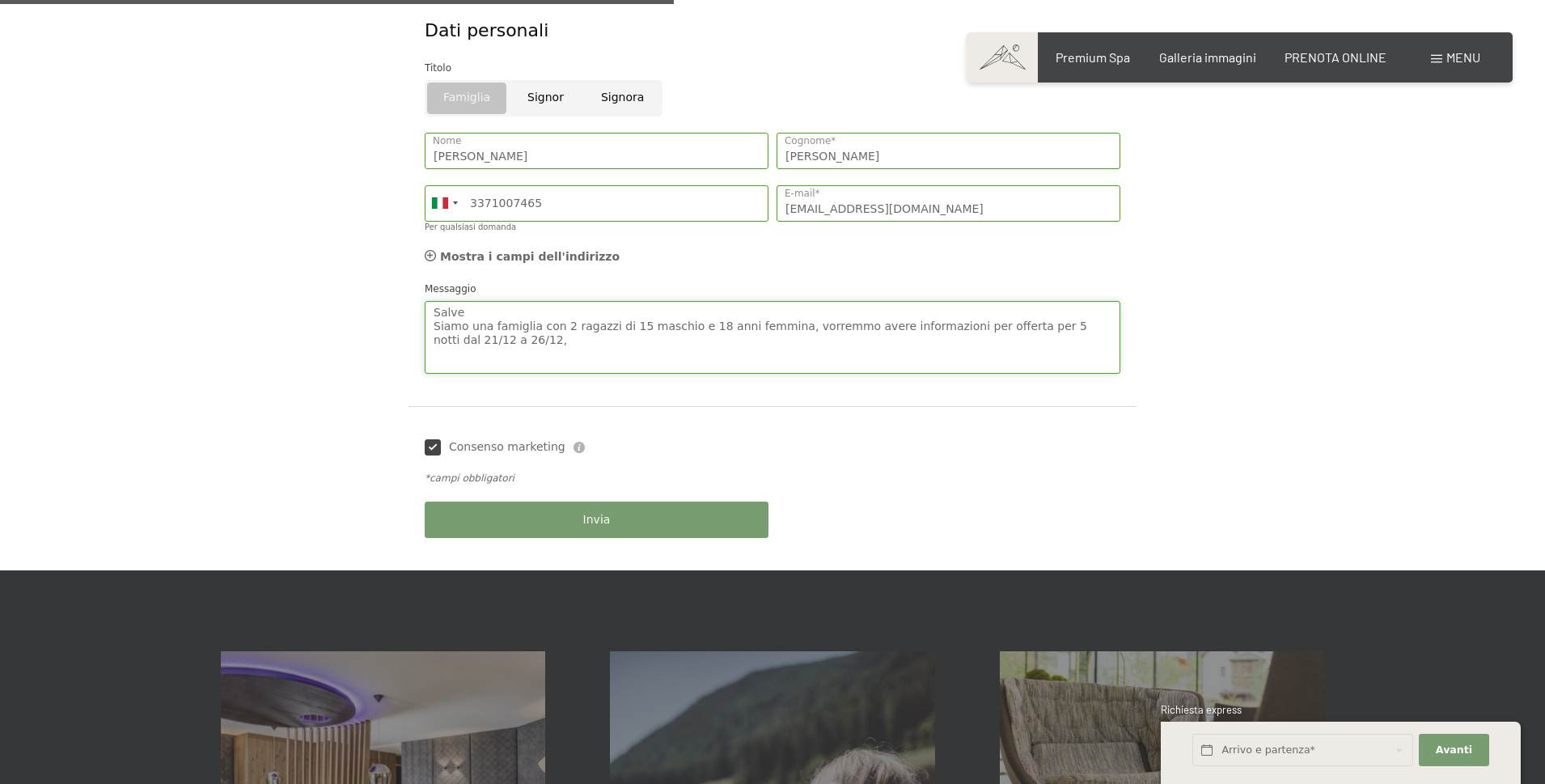
click at [620, 355] on textarea "Salve Siamo una famiglia con 2 ragazzi di 15 maschio e 18 anni femmina, vorremm…" at bounding box center [772, 337] width 695 height 73
click at [1280, 289] on form "Offerta selezionata Just Relax // 5=4 Dettagli del soggiorno Dom. 21/12/2025 - …" at bounding box center [772, 58] width 1104 height 1024
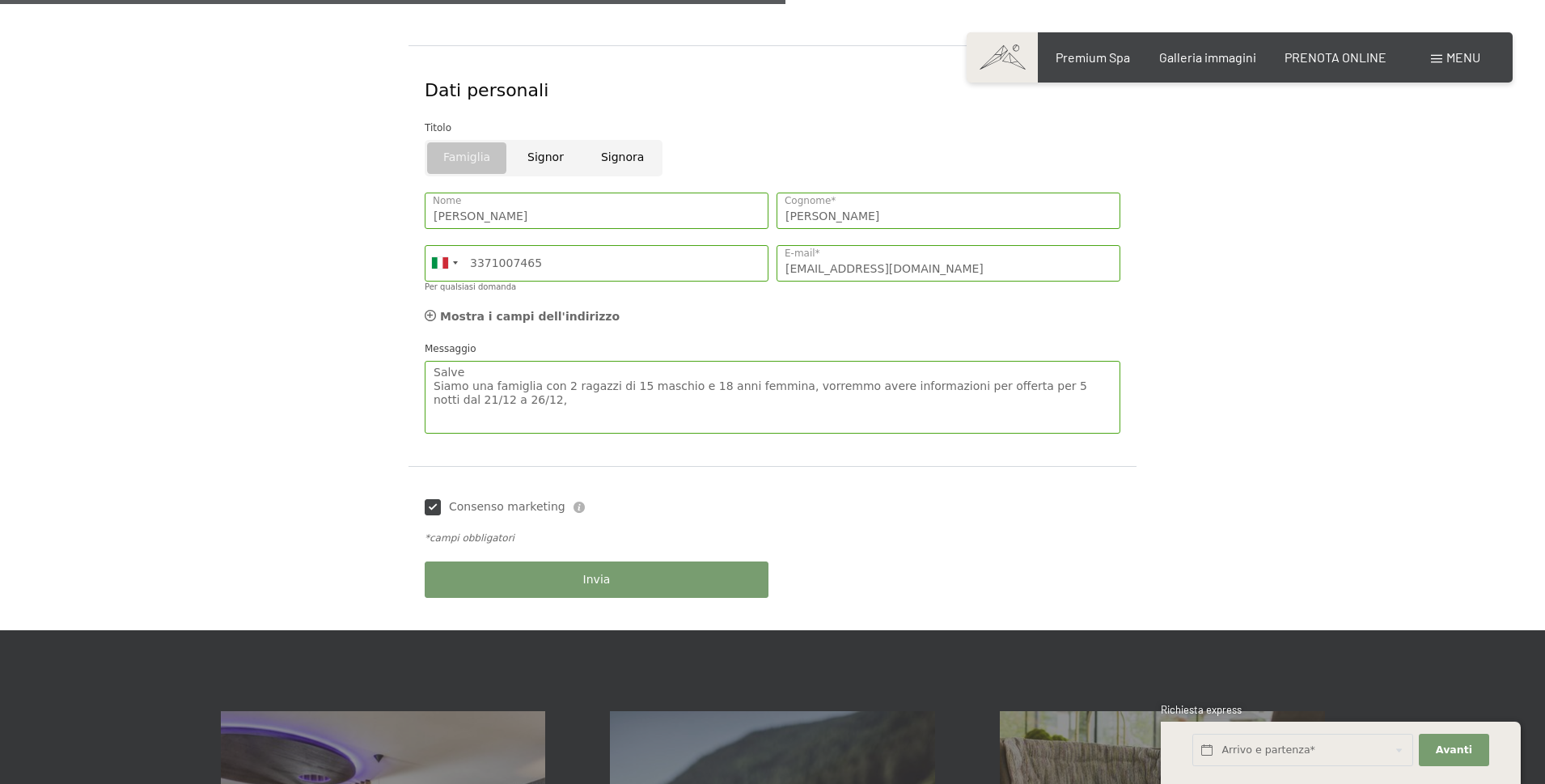
scroll to position [890, 0]
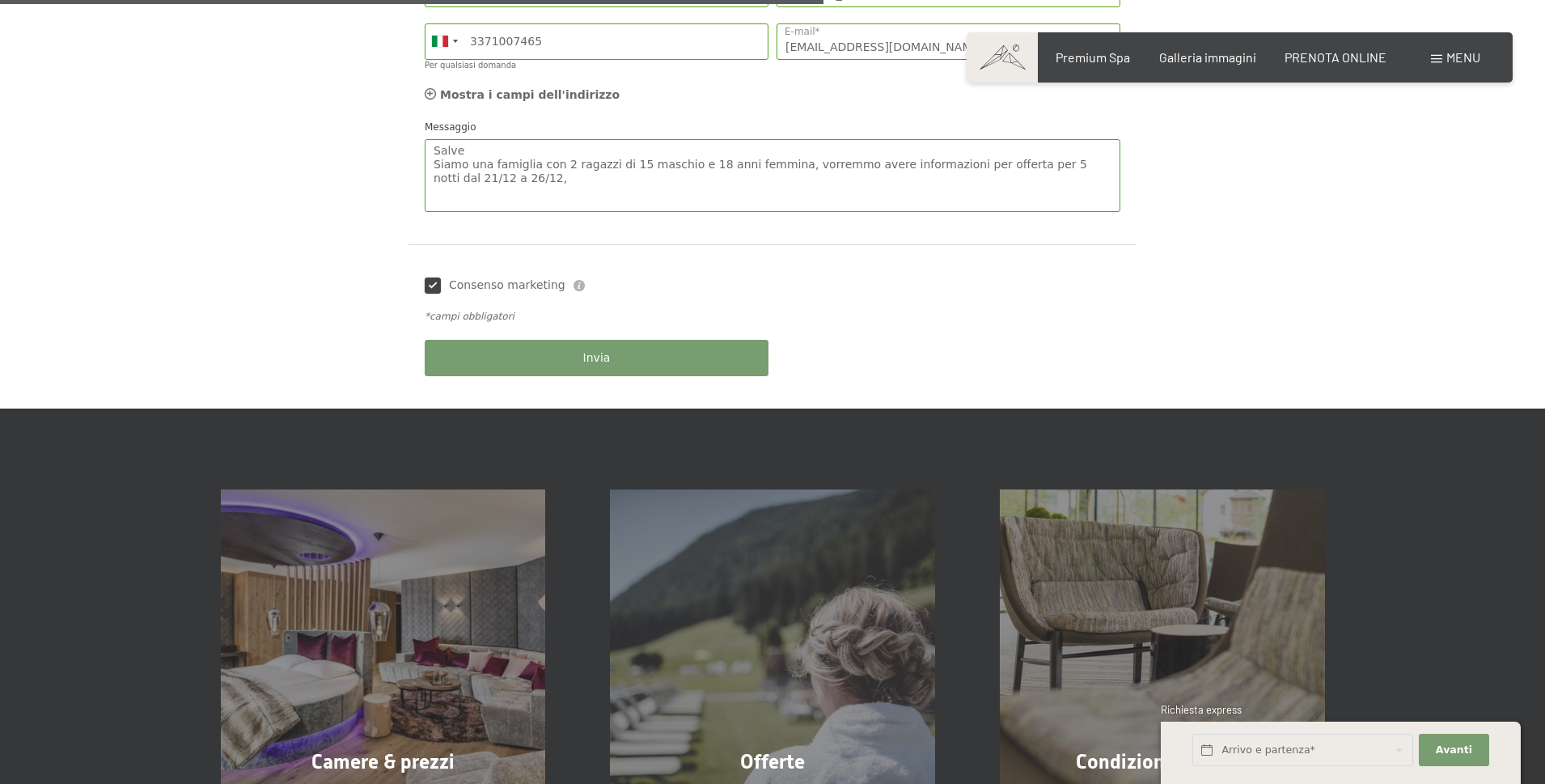
click at [430, 287] on input "Consenso marketing" at bounding box center [432, 285] width 16 height 16
click at [434, 286] on input "Consenso marketing" at bounding box center [432, 285] width 16 height 16
checkbox input "true"
click at [572, 358] on button "Invia" at bounding box center [596, 357] width 343 height 36
